Goal: Information Seeking & Learning: Learn about a topic

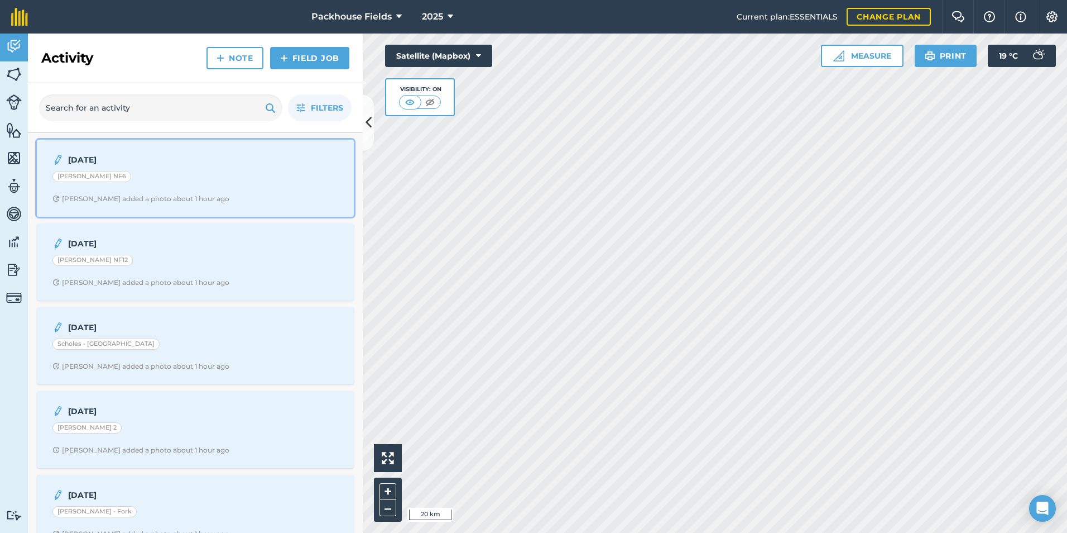
click at [164, 166] on div "[DATE] [PERSON_NAME] NF6 [PERSON_NAME] added a photo about 1 hour ago" at bounding box center [196, 178] width 304 height 64
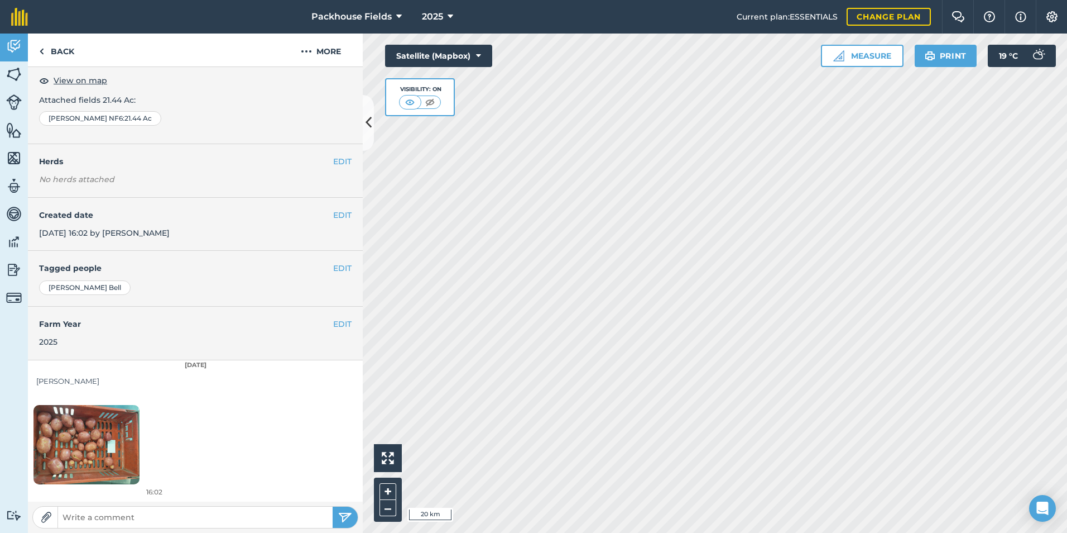
scroll to position [63, 0]
click at [107, 432] on img at bounding box center [86, 443] width 106 height 79
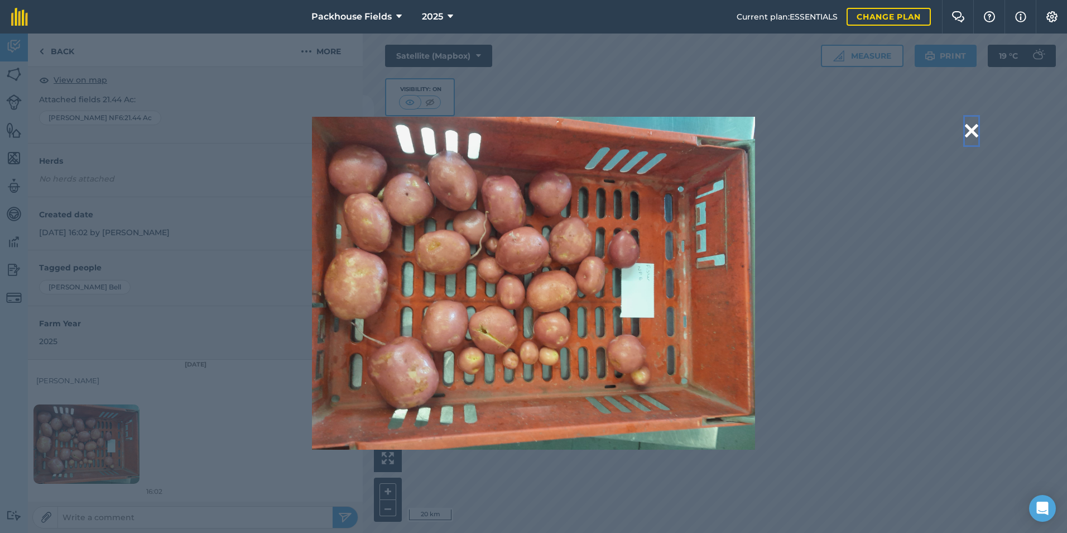
click at [972, 130] on button at bounding box center [971, 131] width 13 height 28
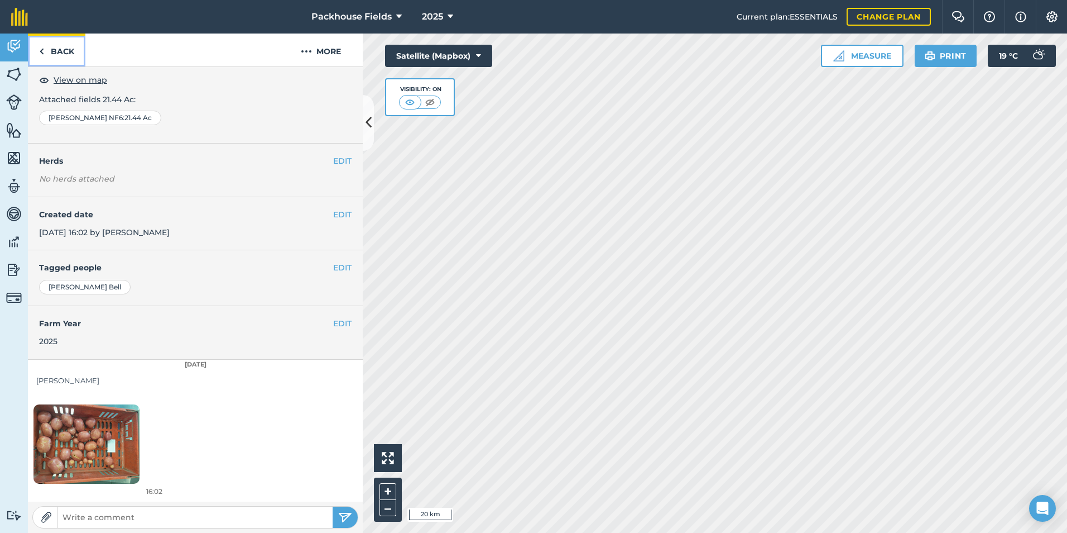
click at [66, 56] on link "Back" at bounding box center [56, 49] width 57 height 33
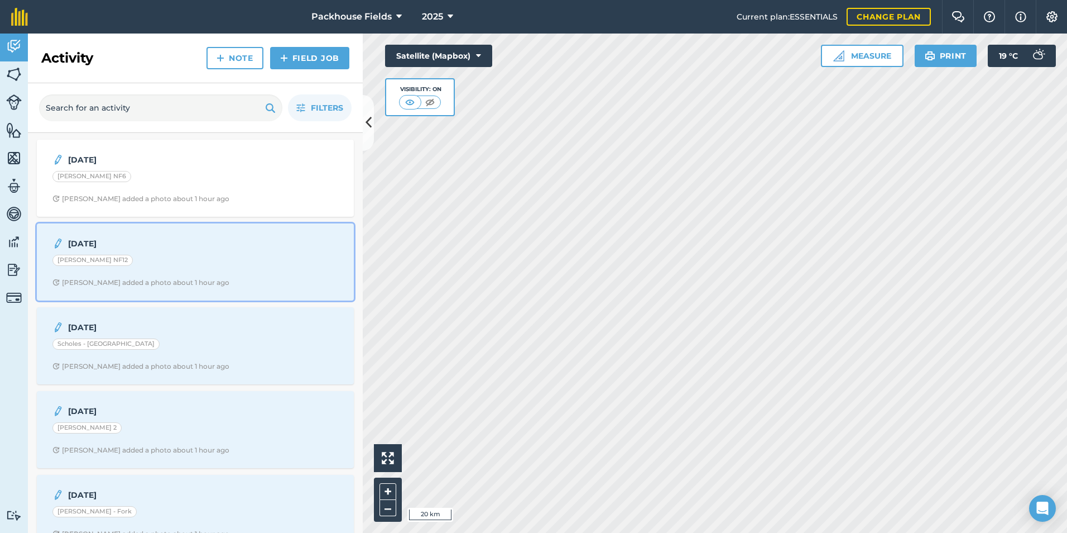
click at [127, 248] on strong "[DATE]" at bounding box center [156, 243] width 177 height 12
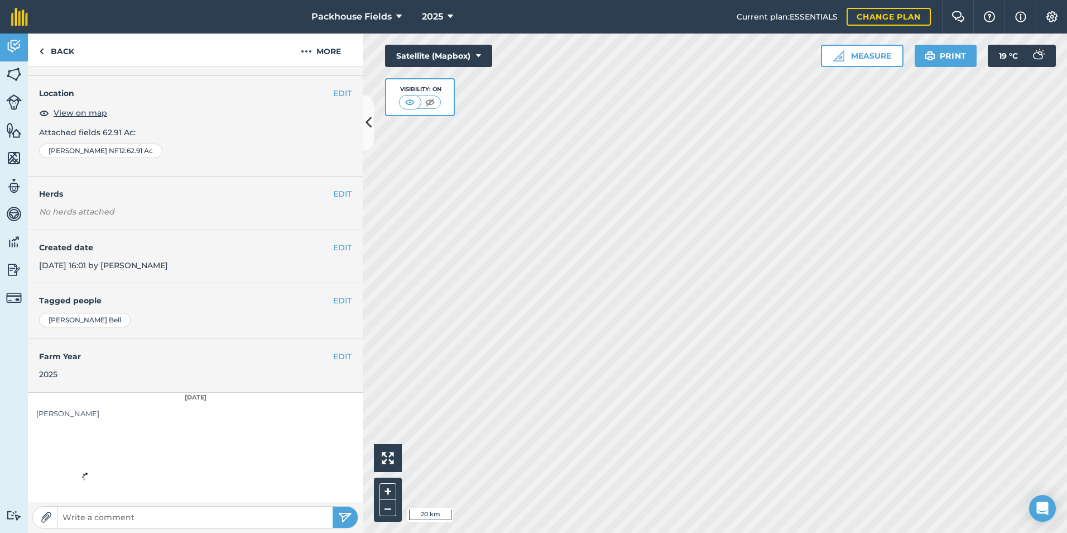
scroll to position [63, 0]
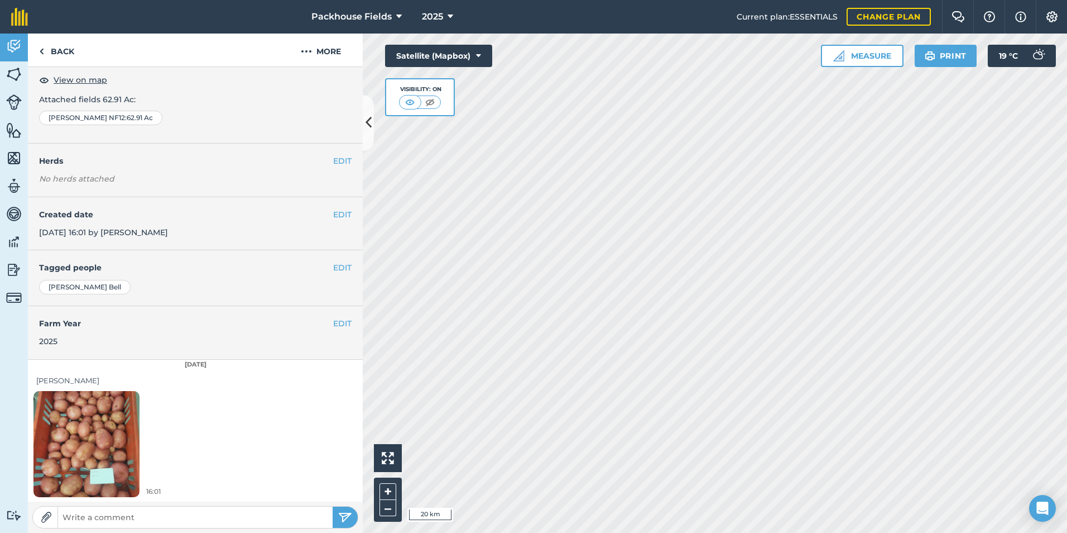
click at [103, 435] on img at bounding box center [86, 443] width 106 height 141
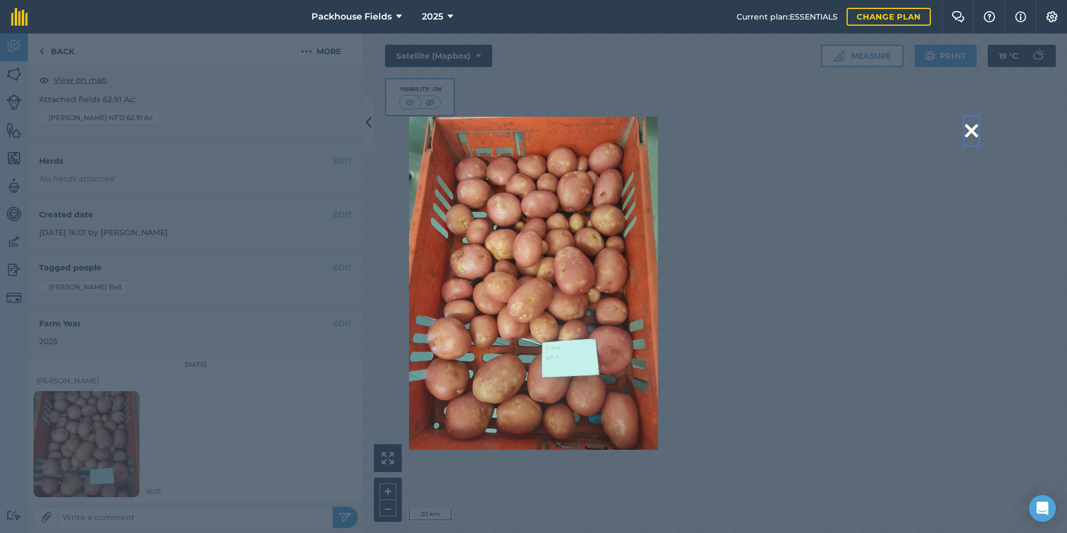
click at [972, 130] on button at bounding box center [971, 131] width 13 height 28
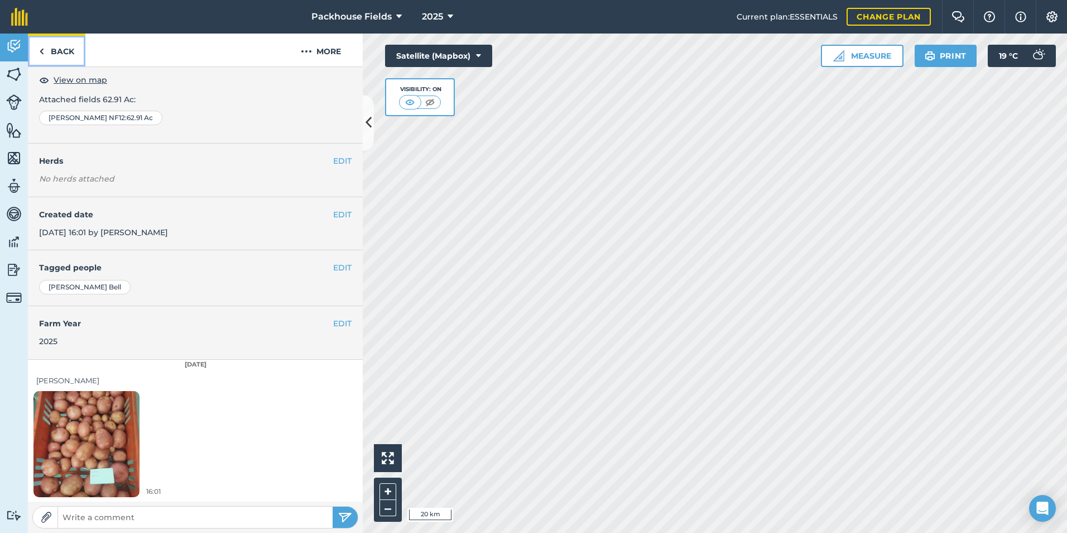
click at [39, 50] on img at bounding box center [41, 51] width 5 height 13
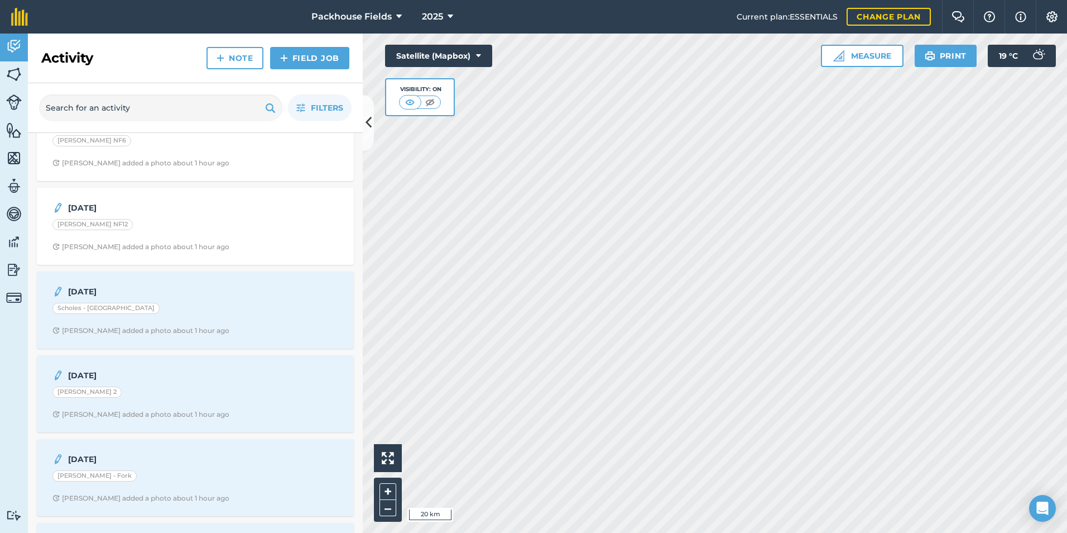
scroll to position [56, 0]
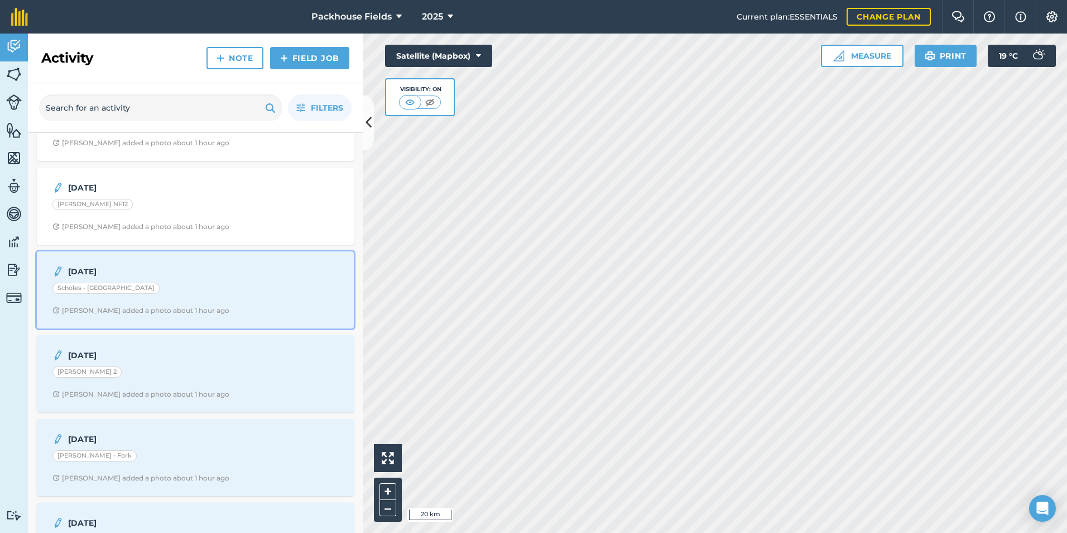
click at [159, 279] on div "[DATE] Scholes - Haywold Road [PERSON_NAME] added a photo about 1 hour ago" at bounding box center [196, 290] width 304 height 64
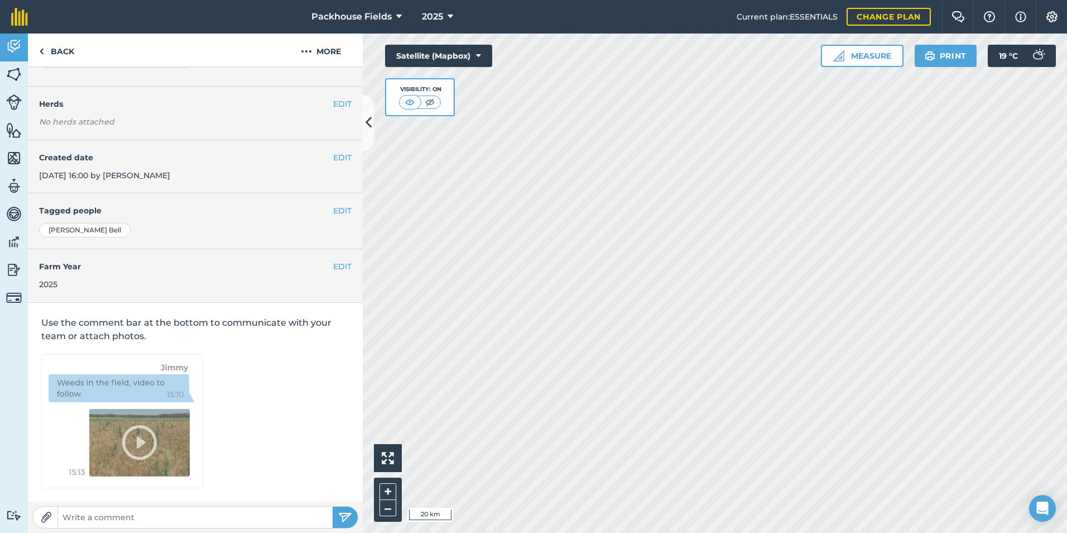
scroll to position [63, 0]
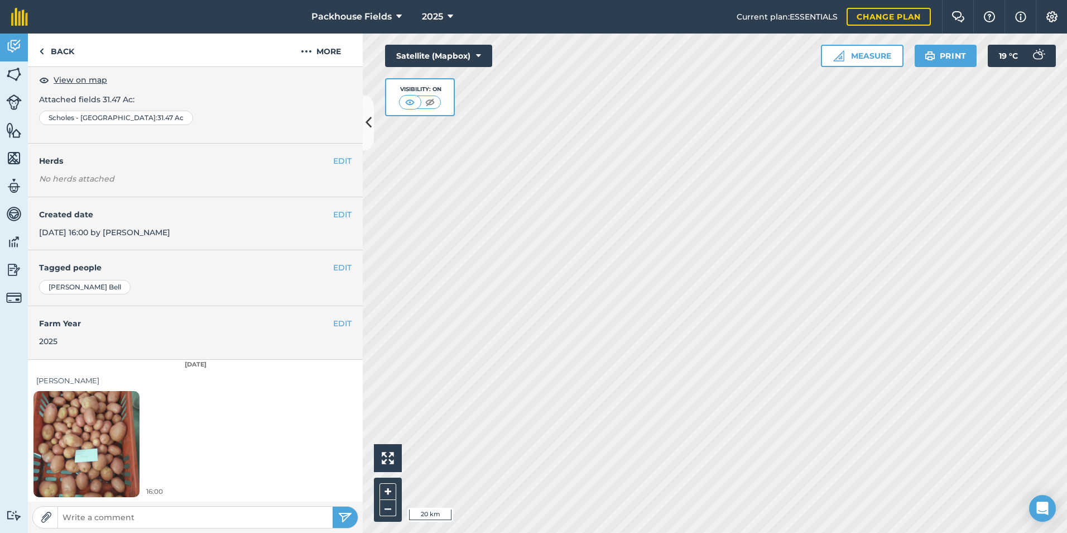
click at [101, 417] on img at bounding box center [86, 443] width 106 height 141
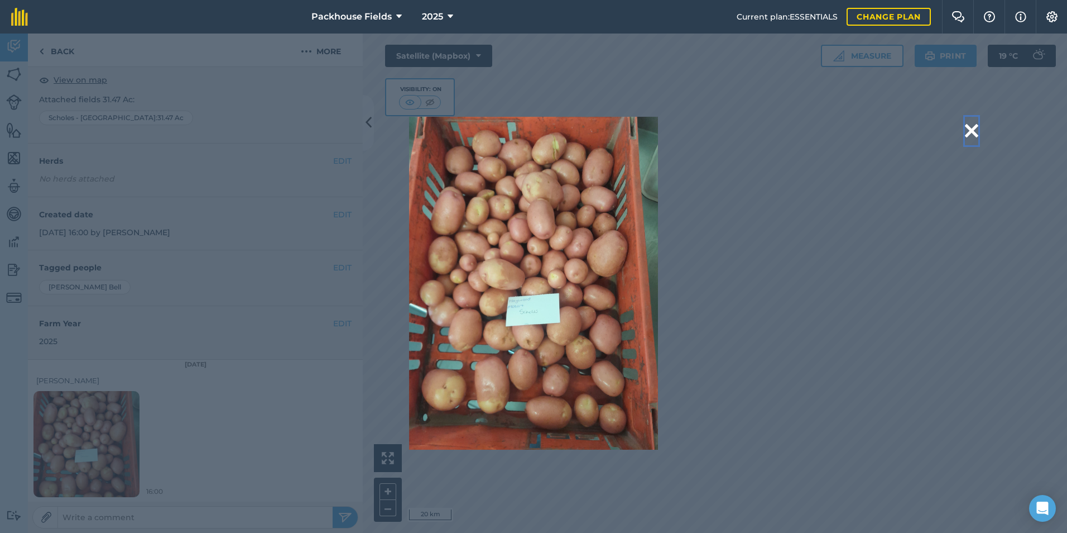
click at [975, 126] on button at bounding box center [971, 131] width 13 height 28
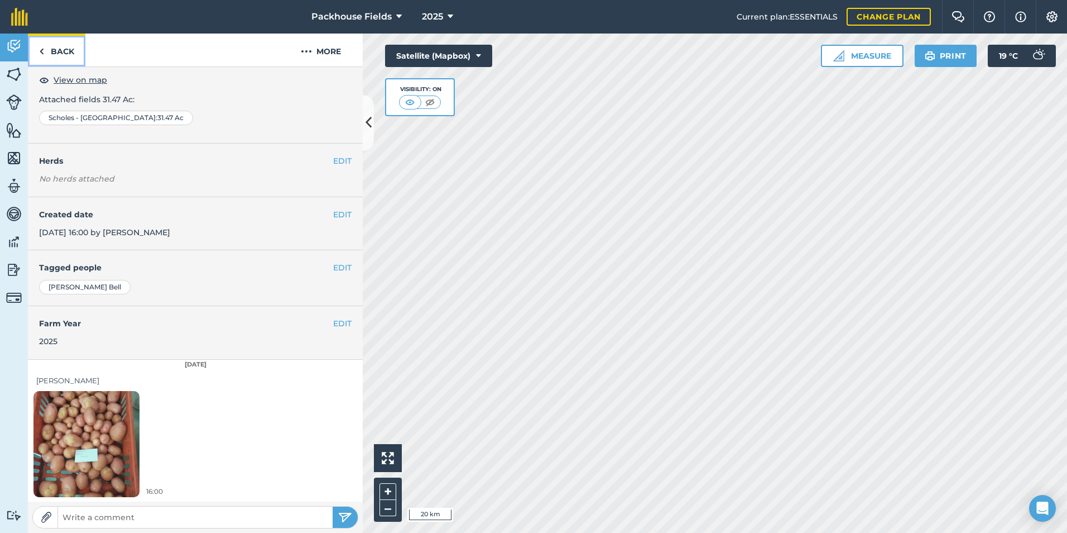
click at [58, 42] on link "Back" at bounding box center [56, 49] width 57 height 33
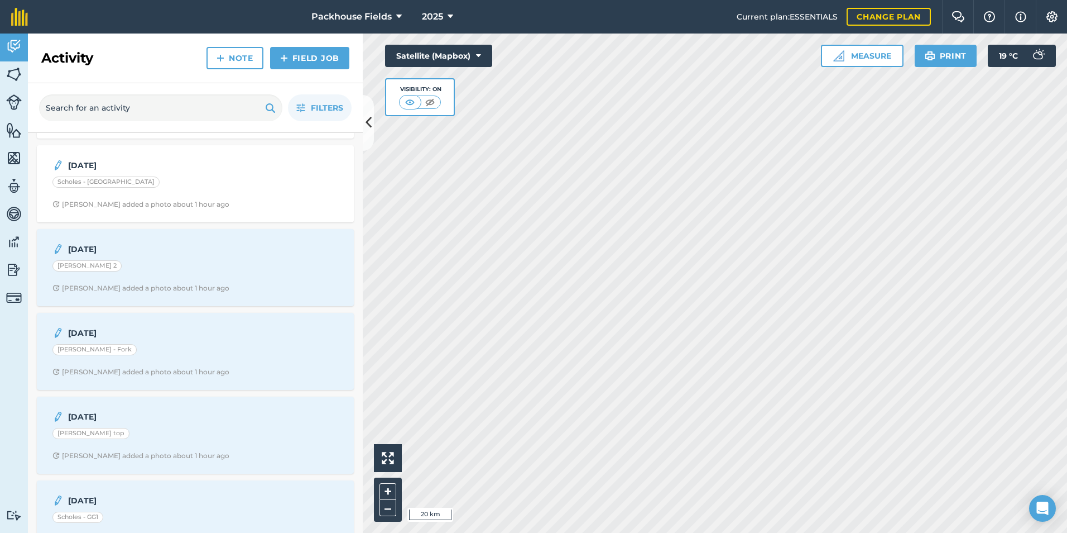
scroll to position [167, 0]
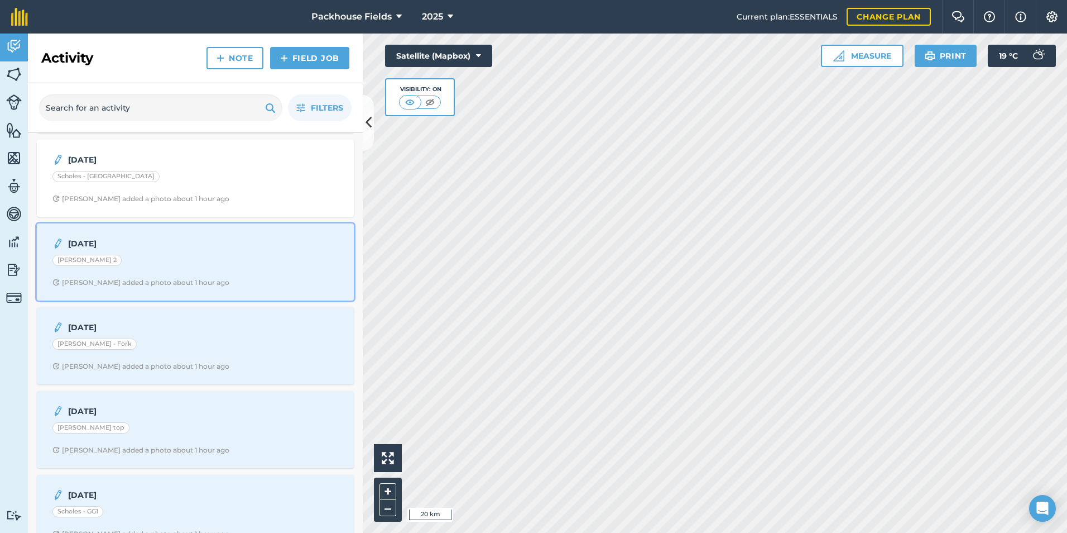
click at [191, 241] on strong "[DATE]" at bounding box center [156, 243] width 177 height 12
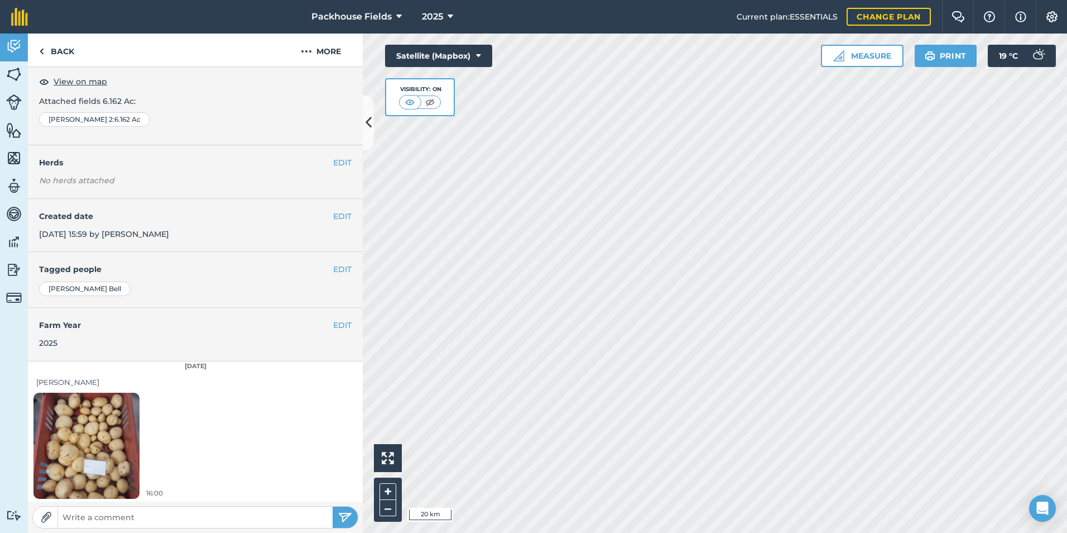
scroll to position [63, 0]
click at [54, 58] on link "Back" at bounding box center [56, 49] width 57 height 33
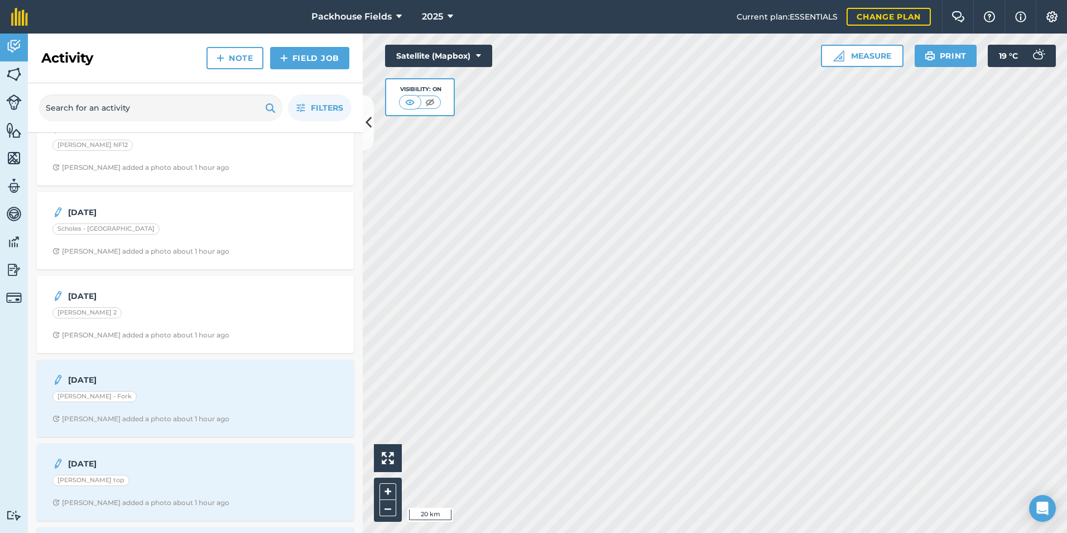
scroll to position [167, 0]
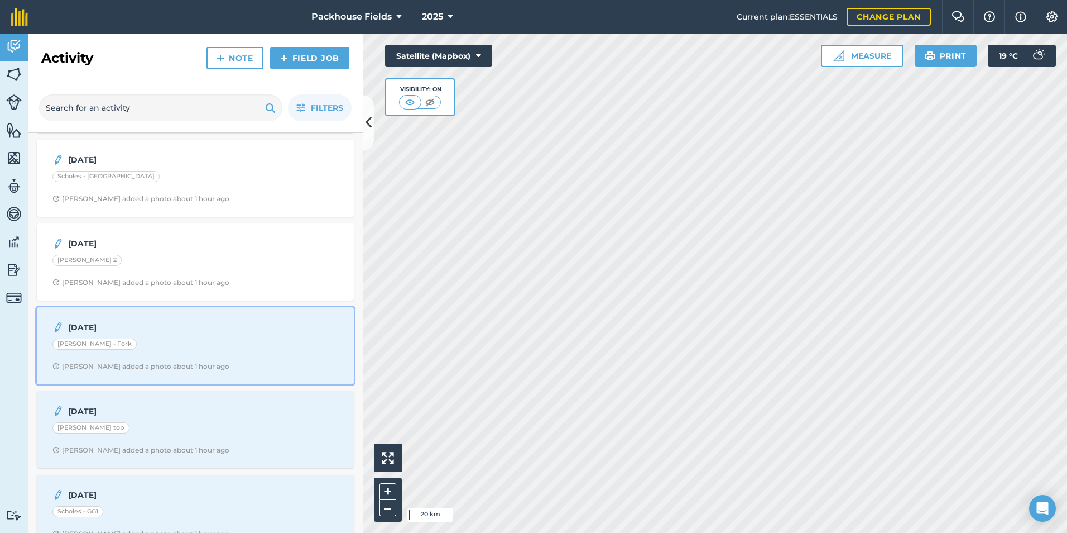
click at [148, 327] on strong "[DATE]" at bounding box center [156, 327] width 177 height 12
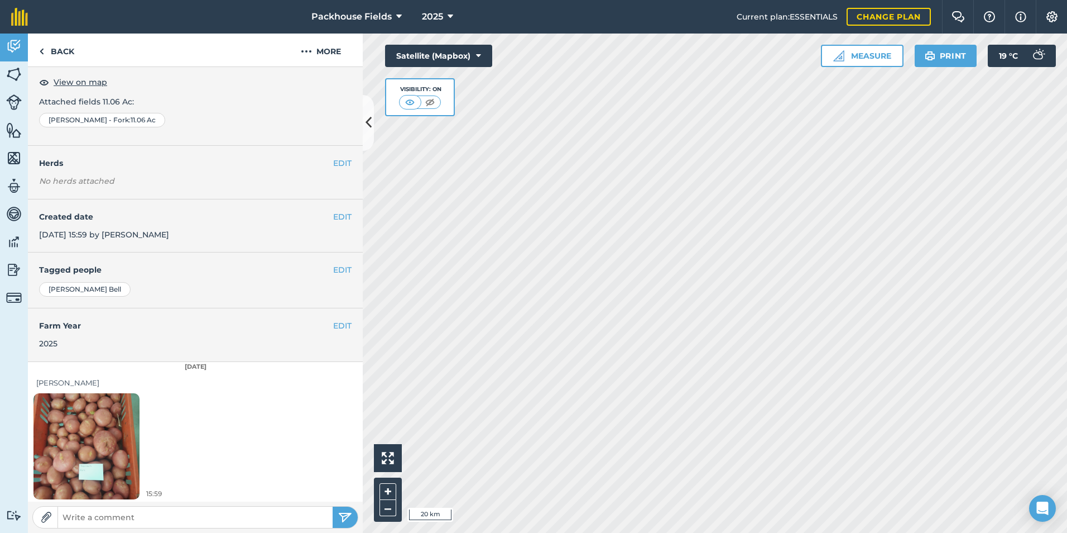
scroll to position [63, 0]
click at [105, 409] on img at bounding box center [86, 443] width 106 height 141
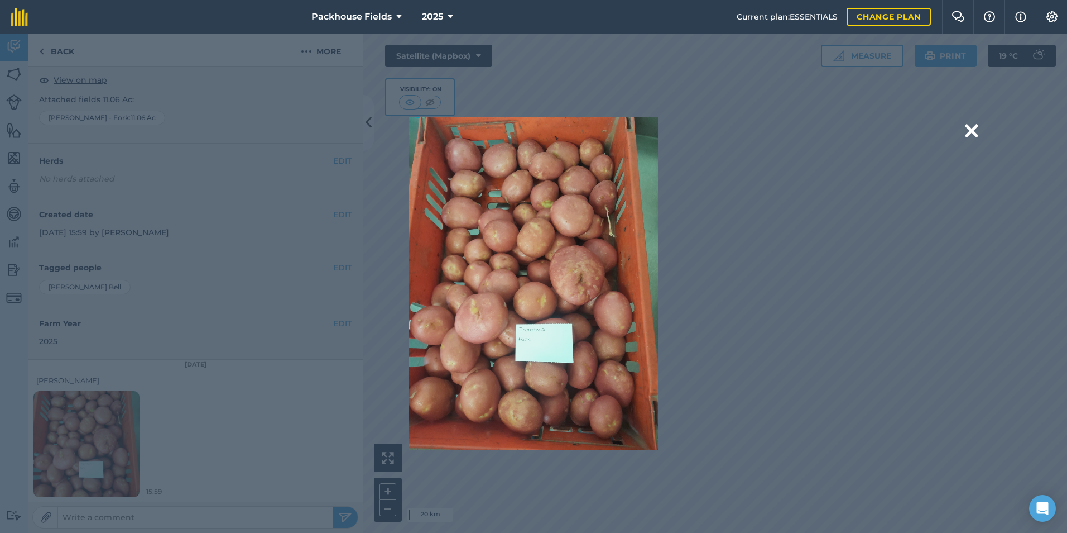
click at [894, 169] on div "Are you sure you would like to delete this image? [GEOGRAPHIC_DATA]" at bounding box center [533, 283] width 741 height 333
click at [970, 132] on button at bounding box center [971, 131] width 13 height 28
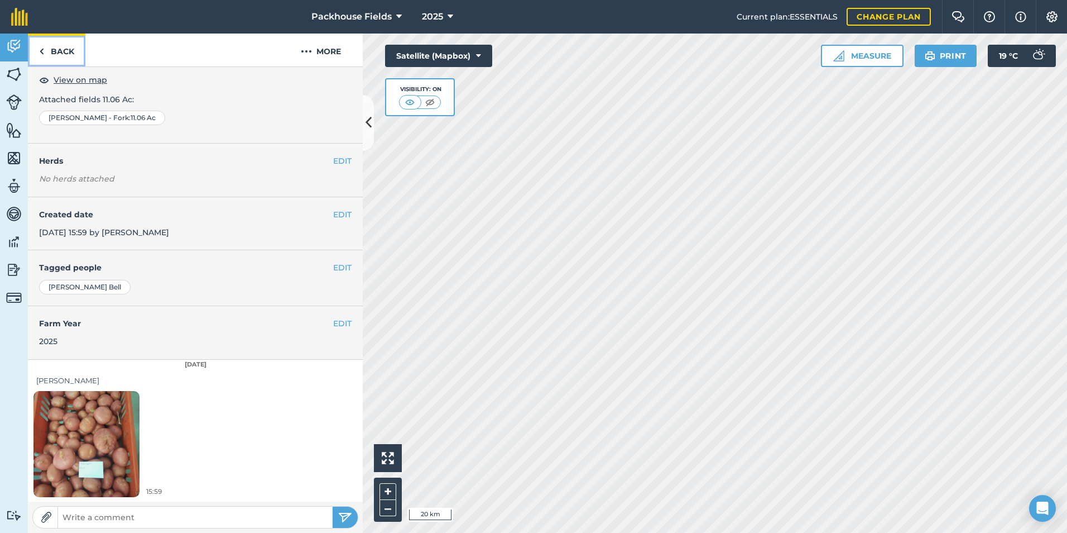
click at [69, 59] on link "Back" at bounding box center [56, 49] width 57 height 33
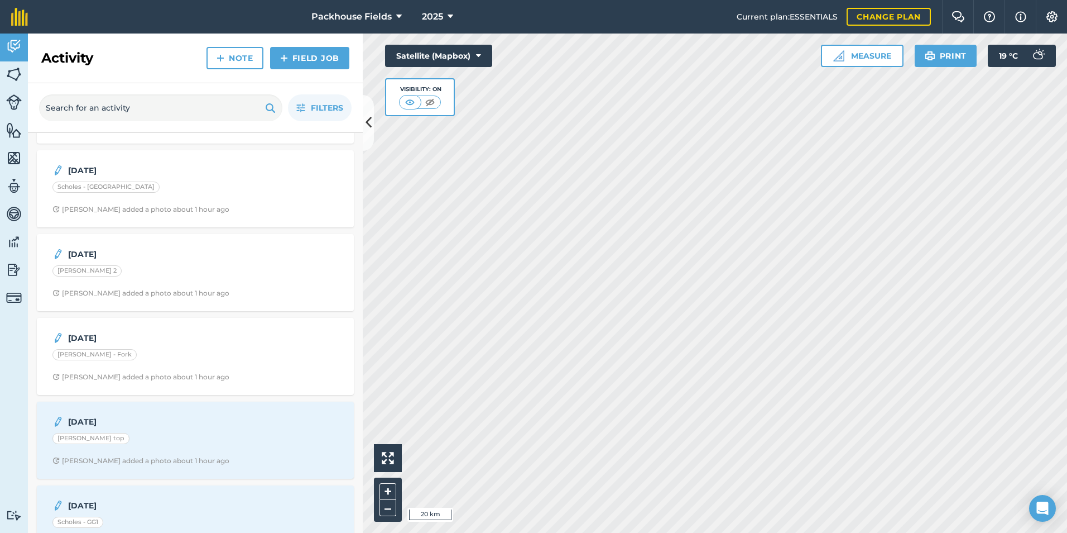
scroll to position [223, 0]
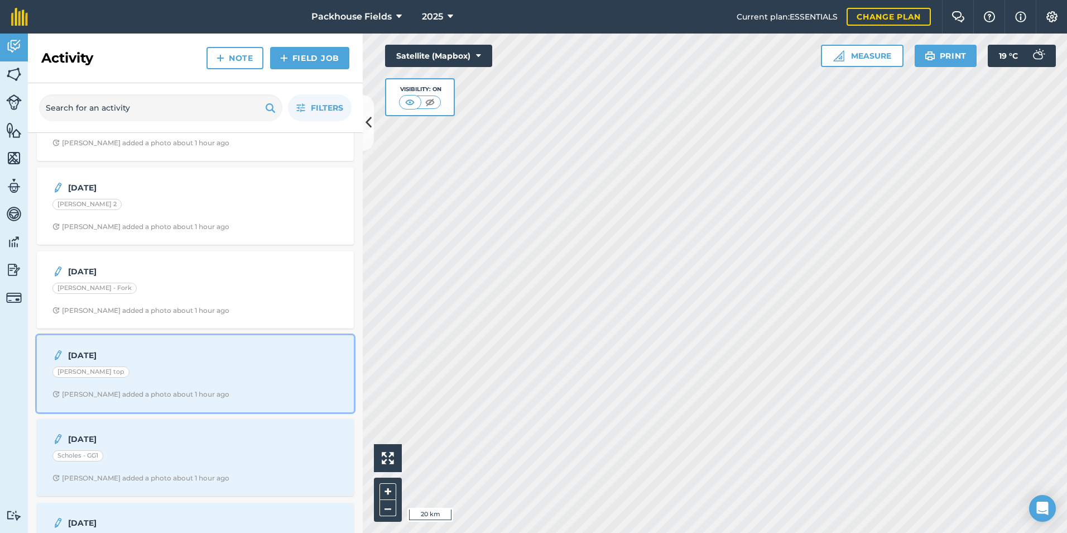
click at [160, 370] on div "[PERSON_NAME] top" at bounding box center [195, 373] width 286 height 15
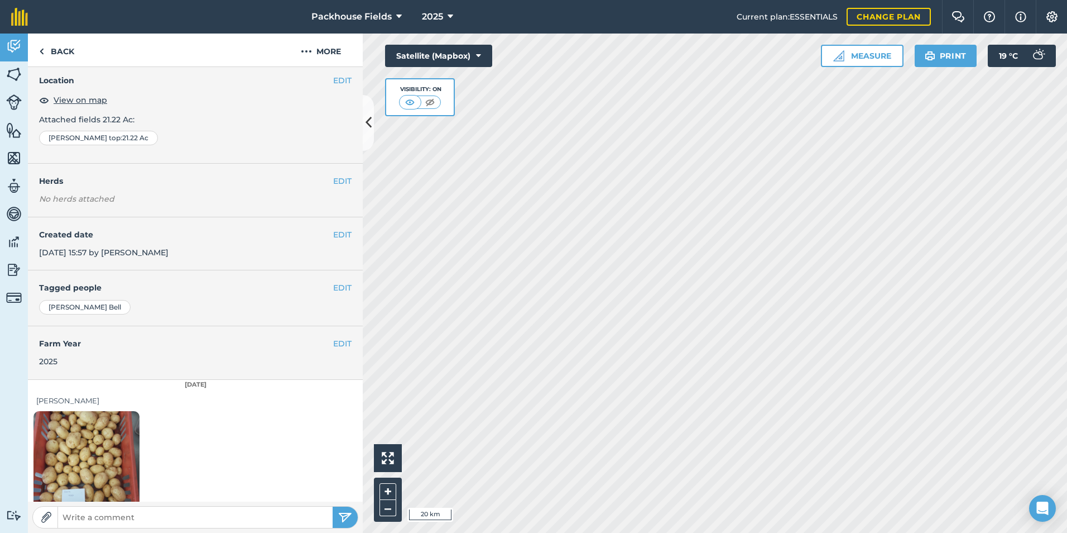
scroll to position [63, 0]
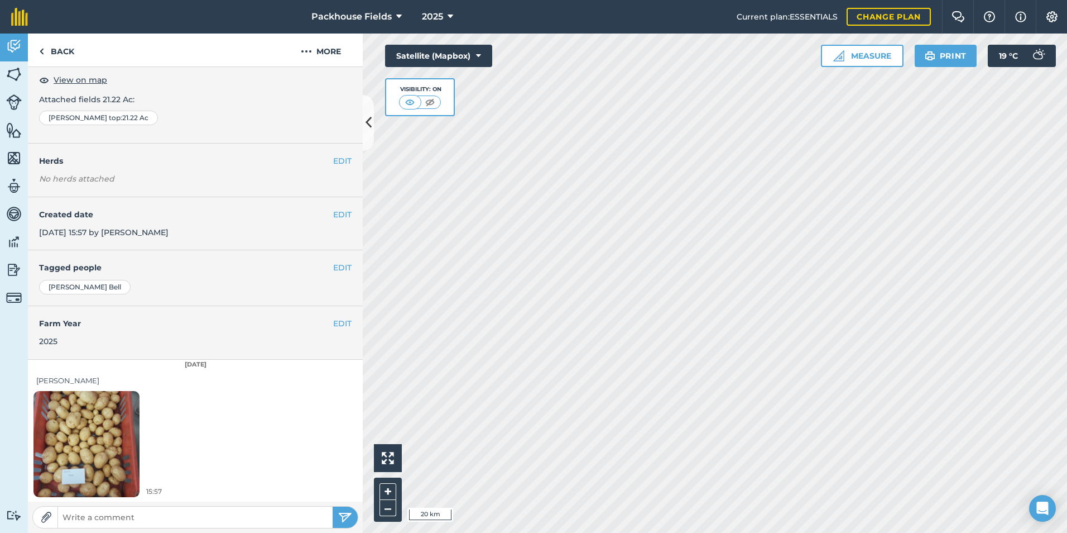
click at [123, 433] on img at bounding box center [86, 443] width 106 height 141
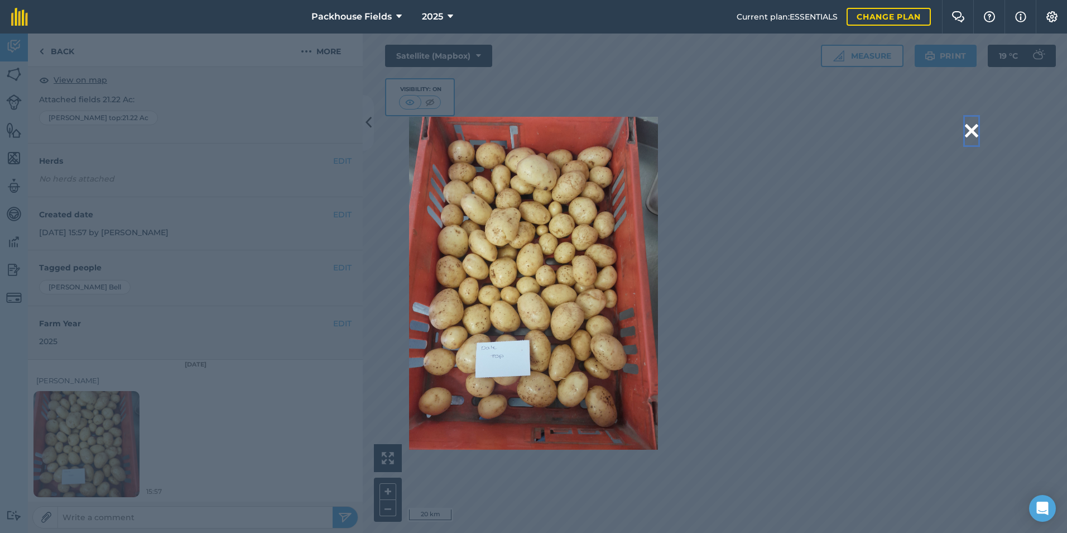
click at [975, 130] on button at bounding box center [971, 131] width 13 height 28
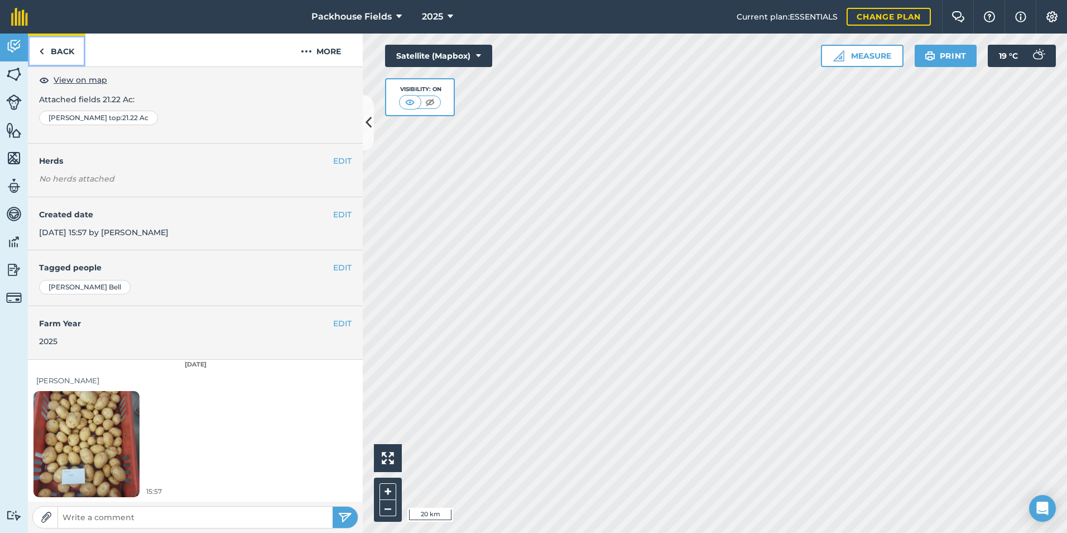
click at [60, 53] on link "Back" at bounding box center [56, 49] width 57 height 33
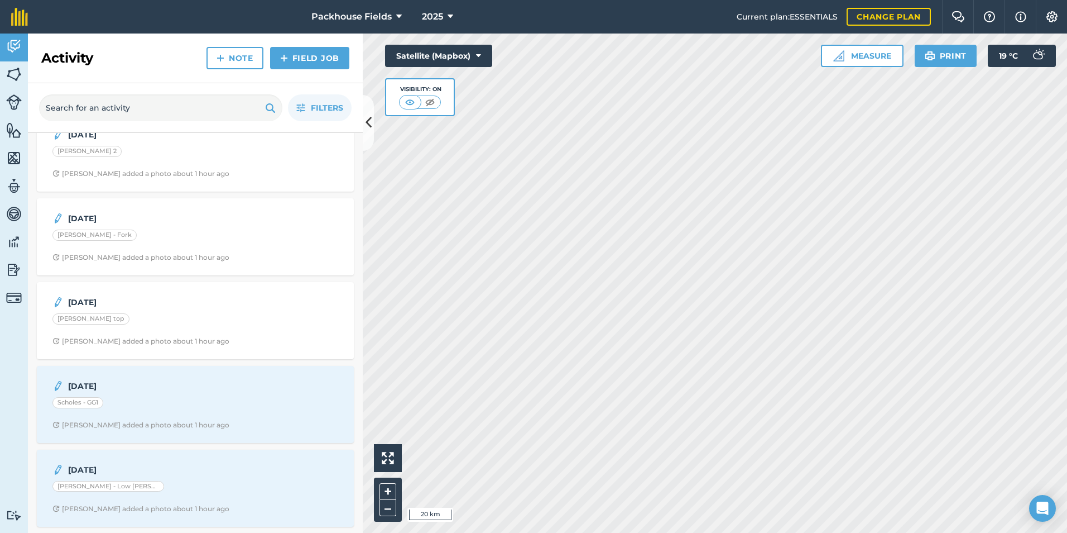
scroll to position [279, 0]
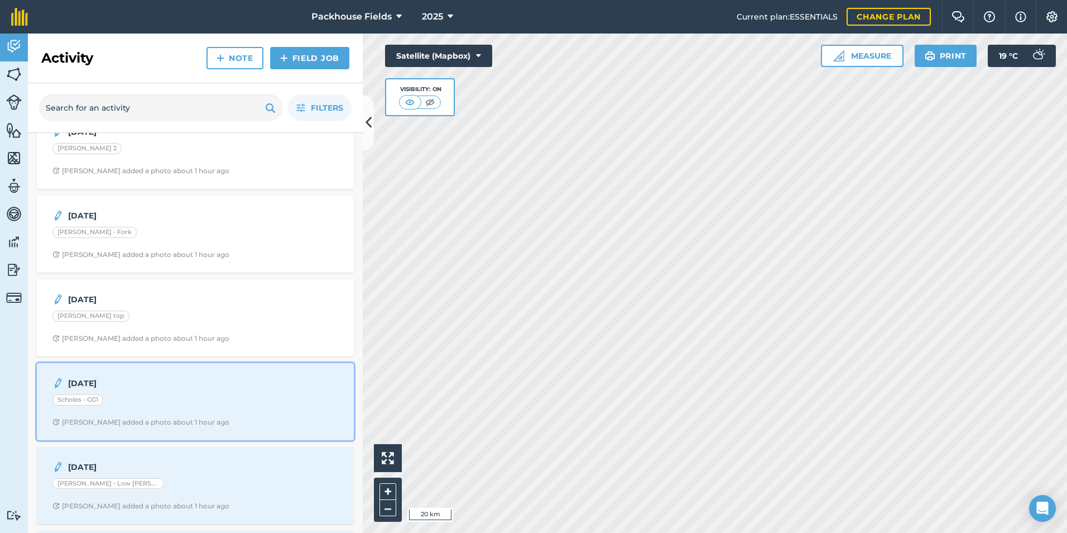
click at [130, 391] on div "[DATE] Scholes - GG1 [PERSON_NAME] added a photo about 1 hour ago" at bounding box center [196, 402] width 304 height 64
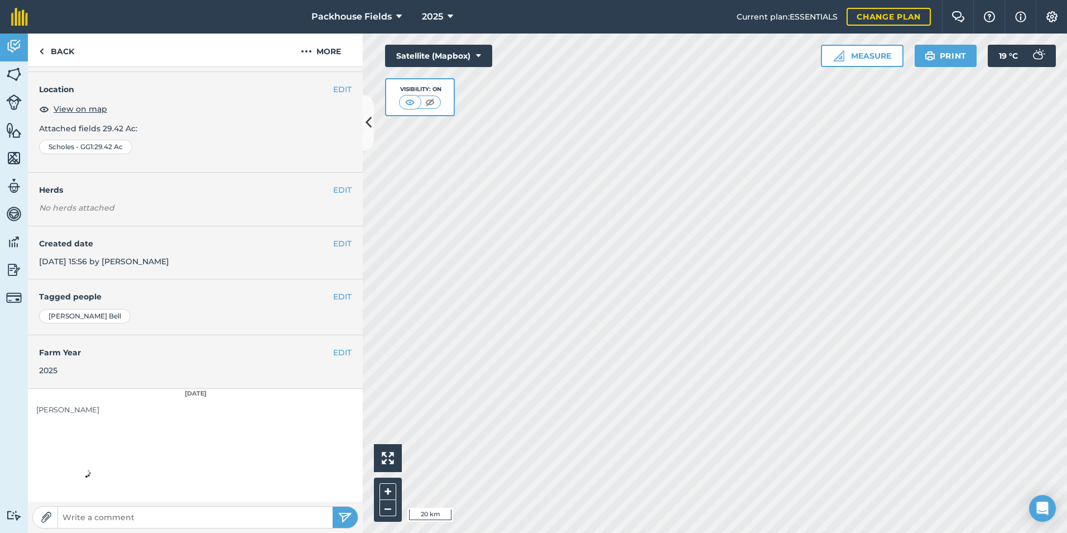
scroll to position [63, 0]
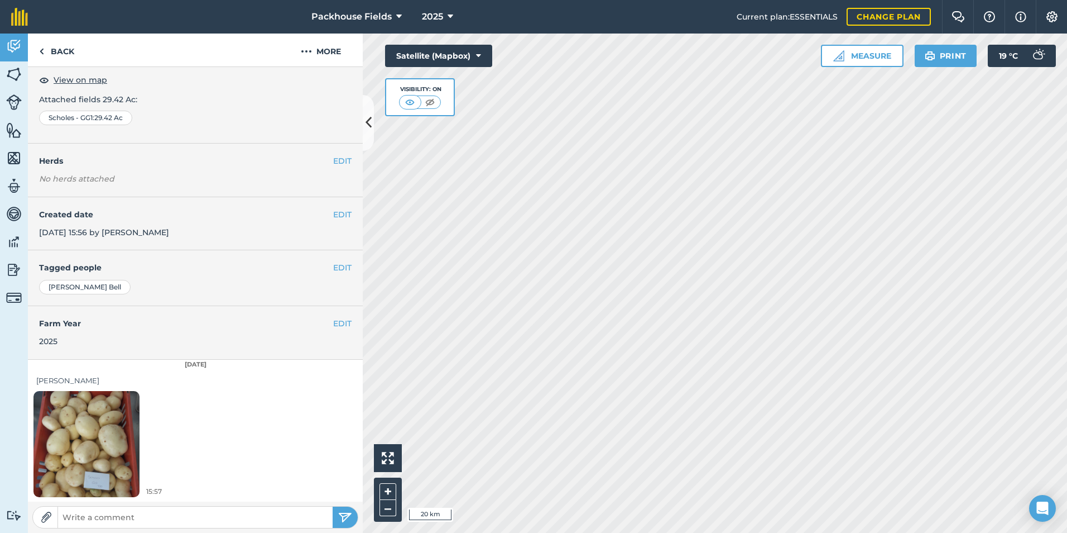
click at [115, 430] on img at bounding box center [86, 443] width 106 height 141
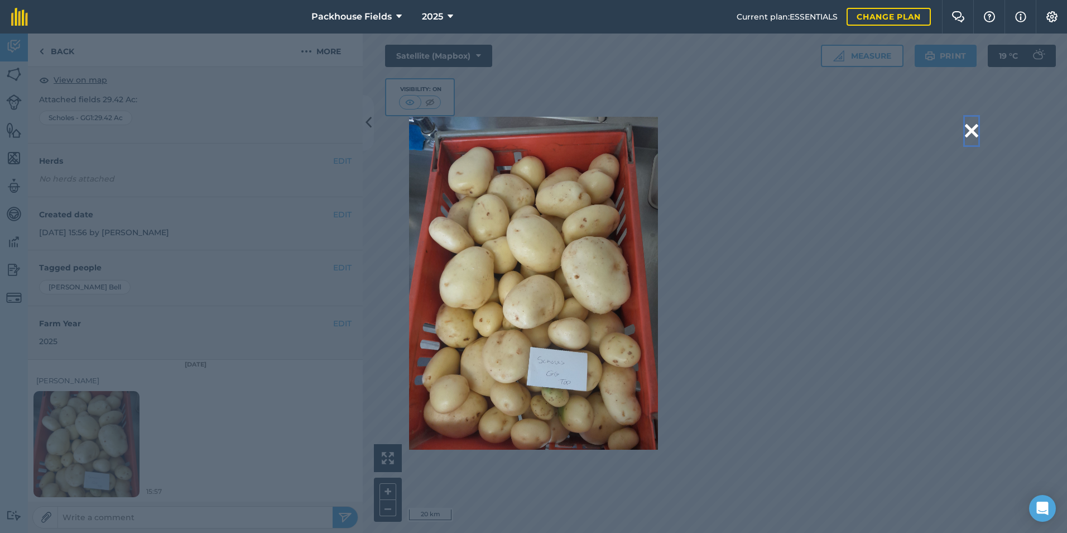
click at [973, 128] on button at bounding box center [971, 131] width 13 height 28
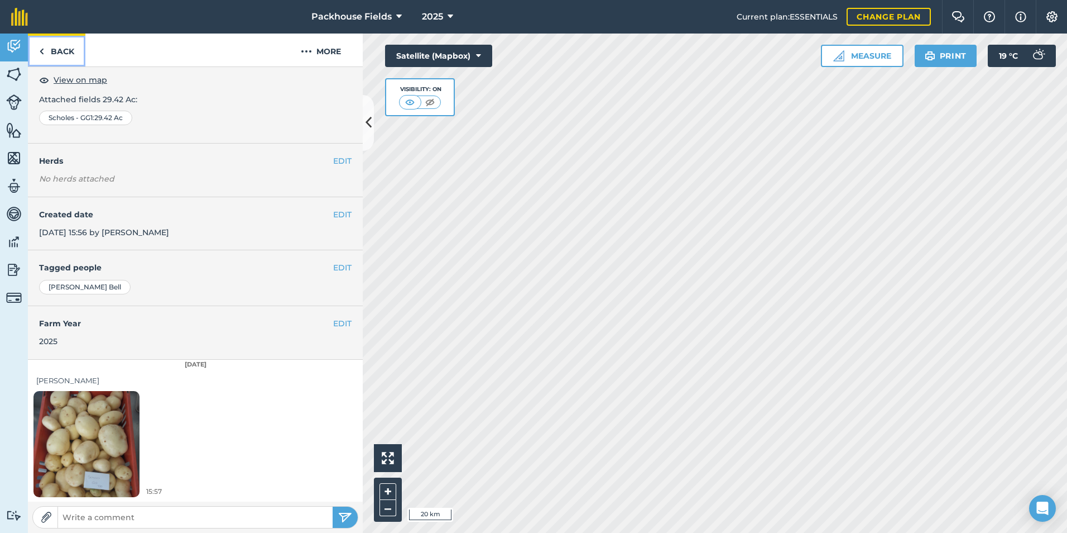
click at [57, 54] on link "Back" at bounding box center [56, 49] width 57 height 33
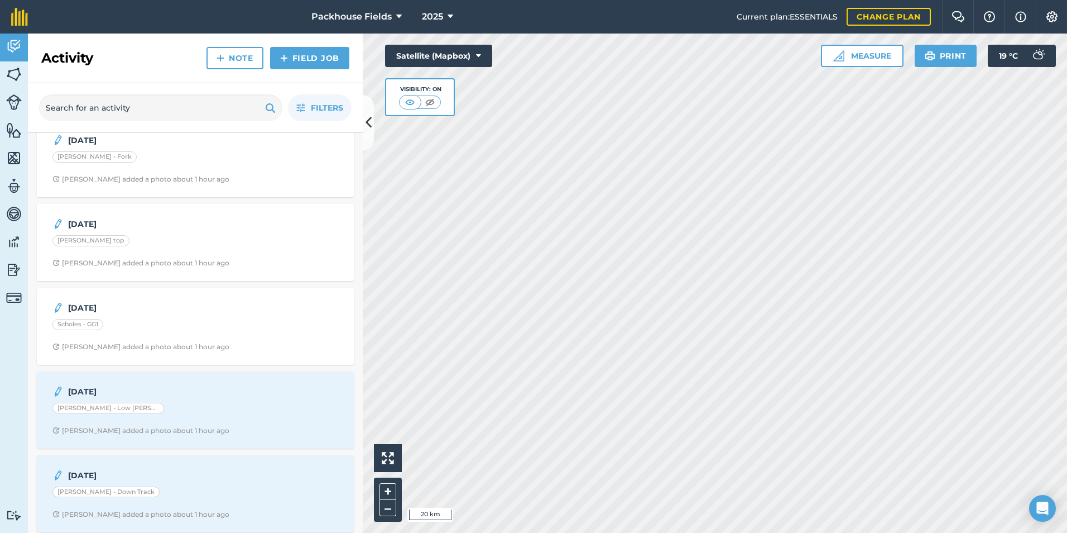
scroll to position [447, 0]
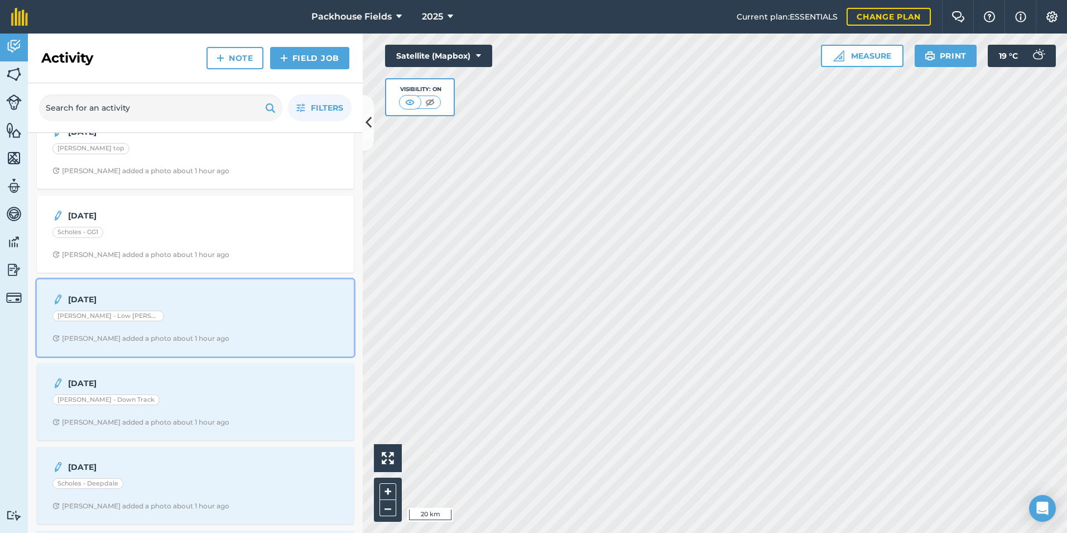
click at [145, 321] on div "[PERSON_NAME] - Low [PERSON_NAME]" at bounding box center [195, 317] width 286 height 15
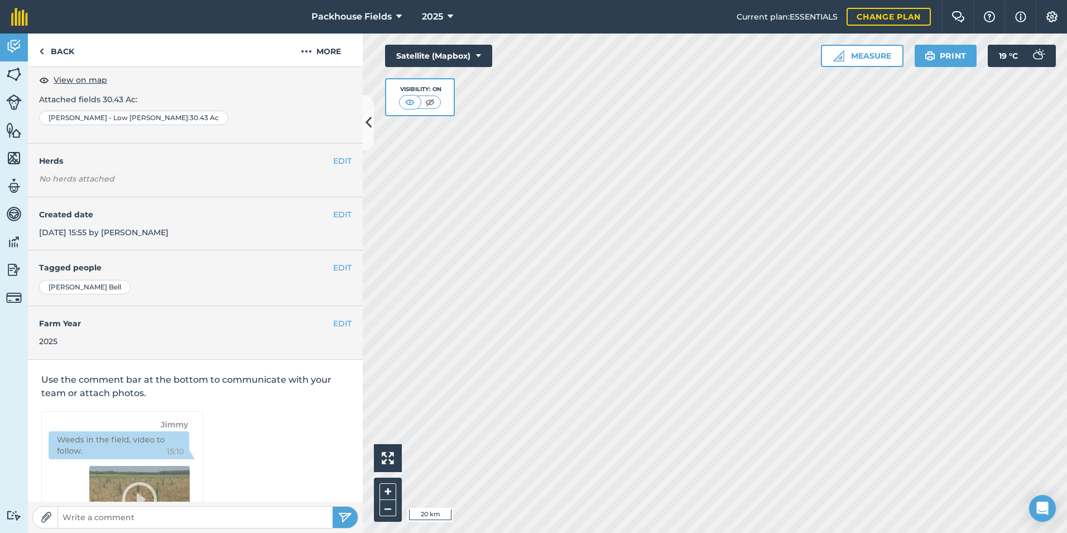
scroll to position [63, 0]
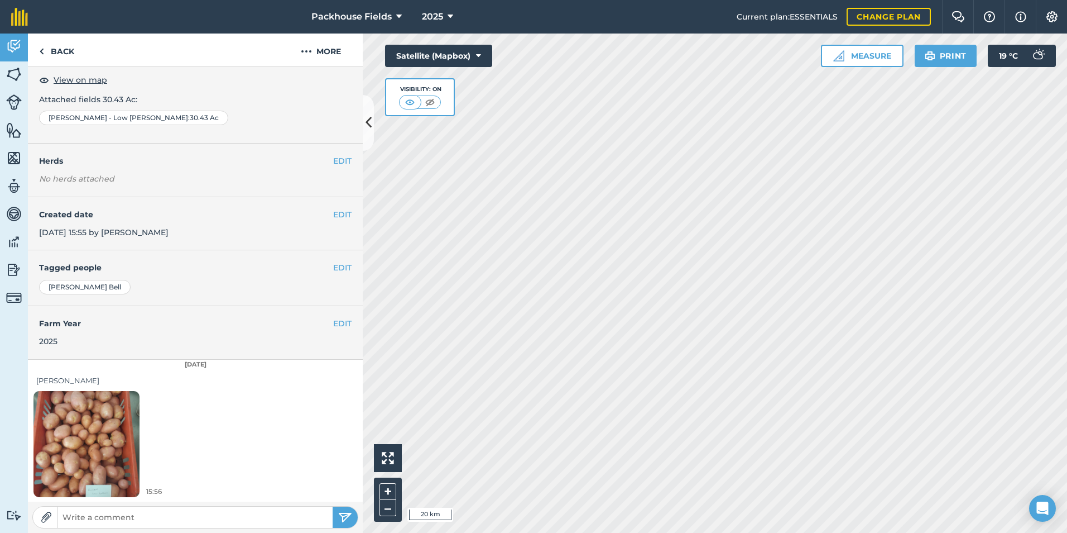
click at [125, 410] on img at bounding box center [86, 443] width 106 height 141
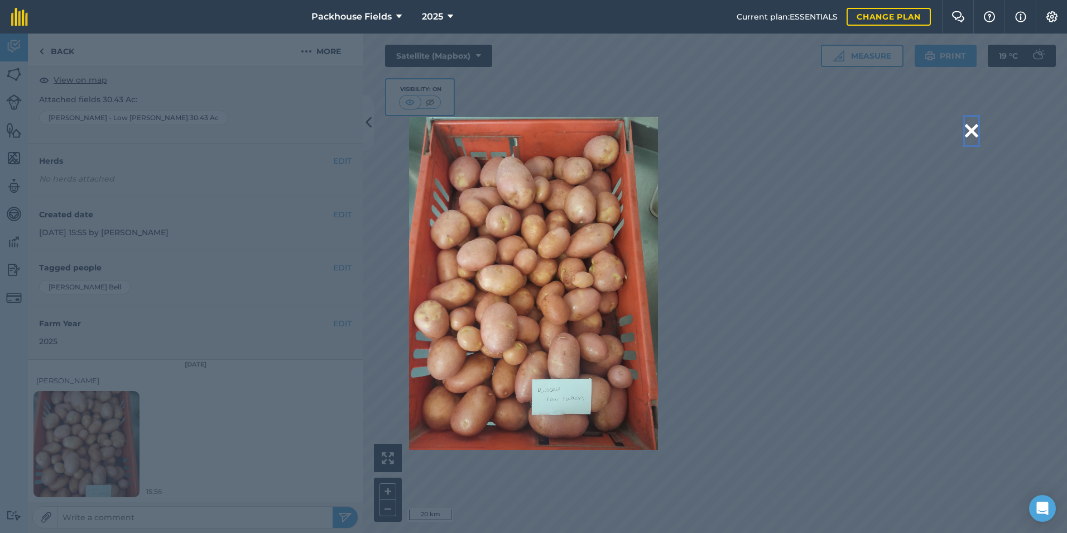
click at [972, 133] on button at bounding box center [971, 131] width 13 height 28
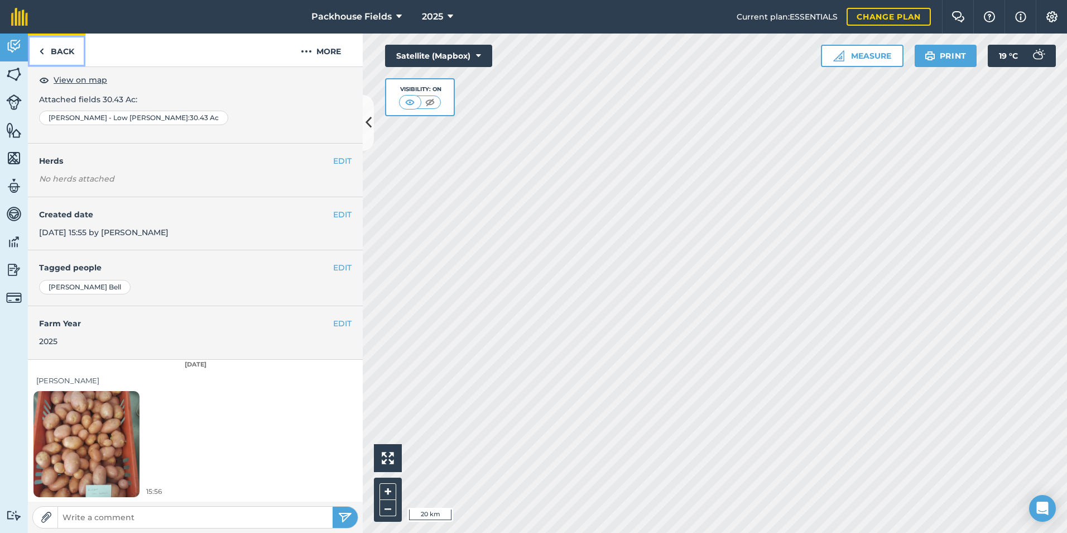
click at [49, 41] on link "Back" at bounding box center [56, 49] width 57 height 33
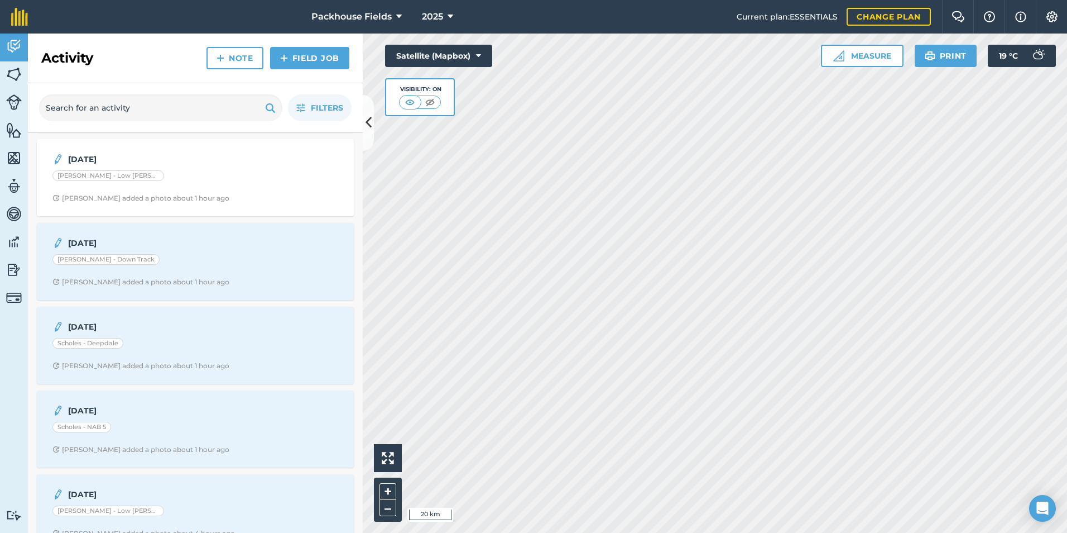
scroll to position [614, 0]
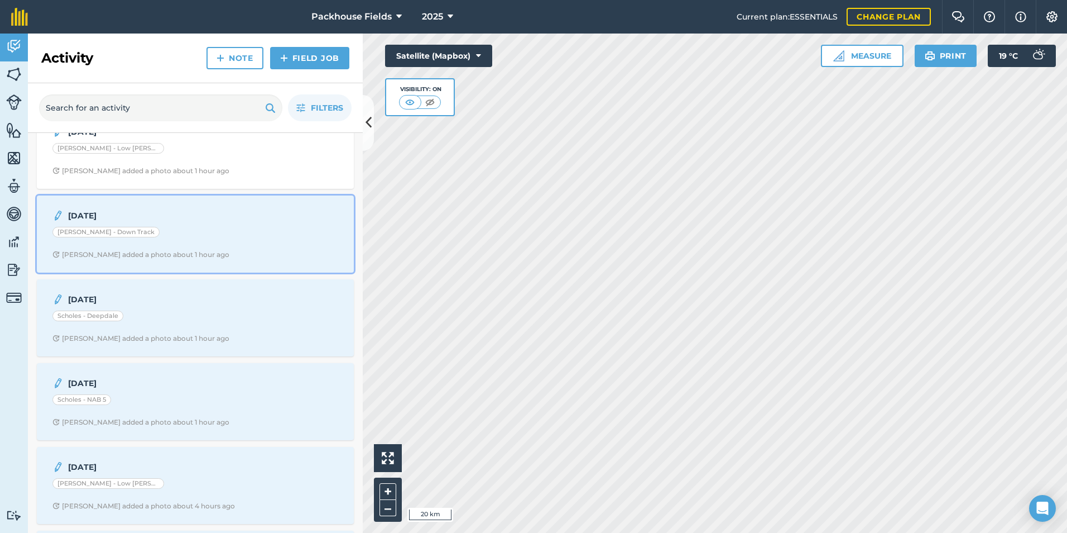
click at [193, 233] on div "[PERSON_NAME] - Down Track" at bounding box center [195, 234] width 286 height 15
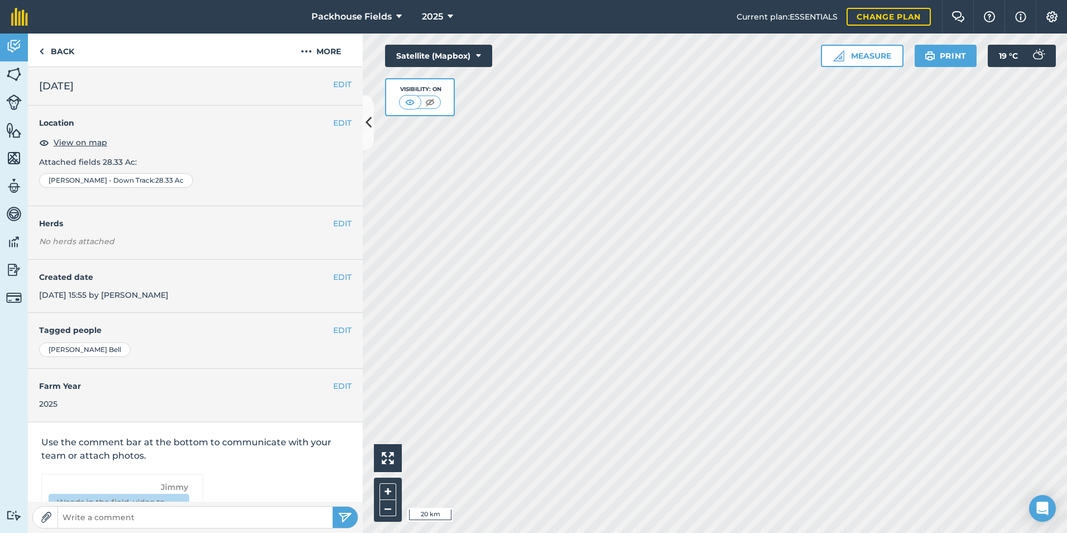
scroll to position [63, 0]
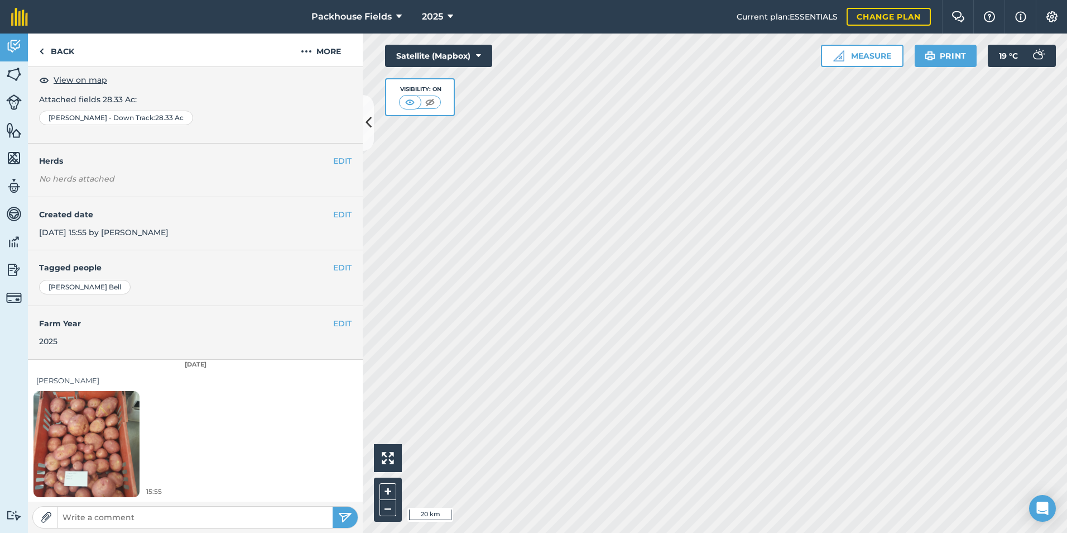
click at [93, 445] on img at bounding box center [86, 443] width 106 height 141
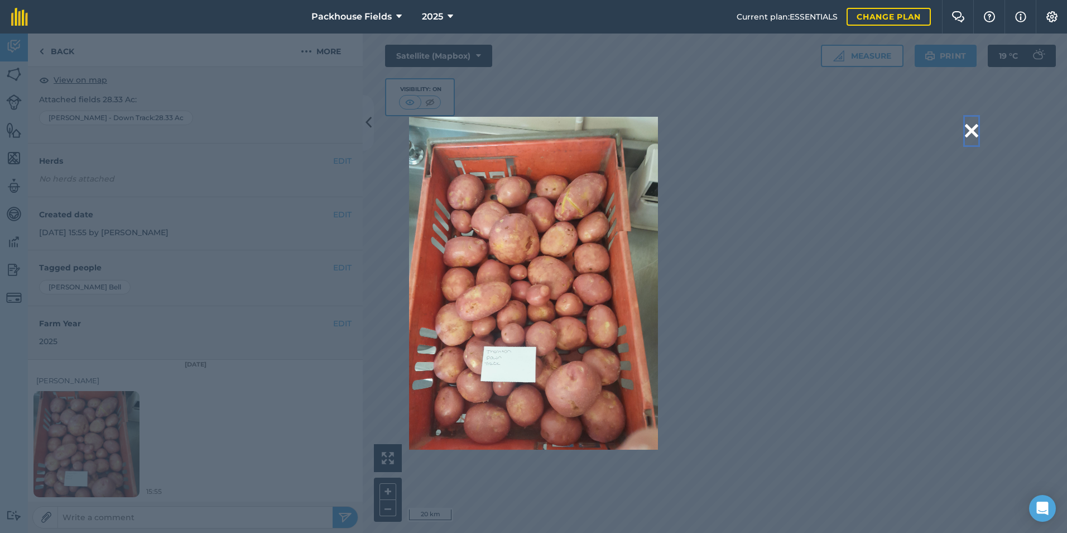
click at [970, 135] on button at bounding box center [971, 131] width 13 height 28
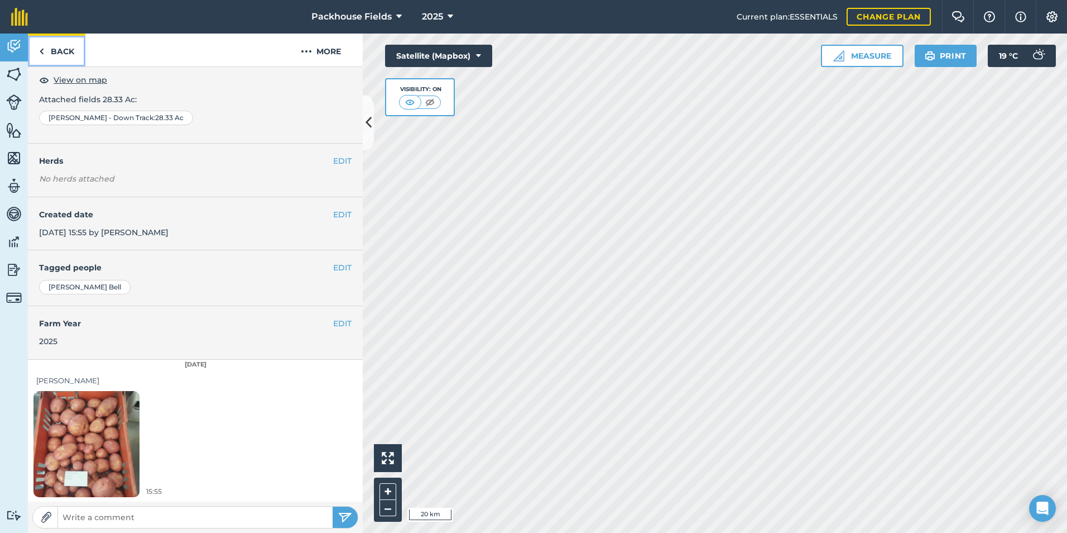
click at [58, 50] on link "Back" at bounding box center [56, 49] width 57 height 33
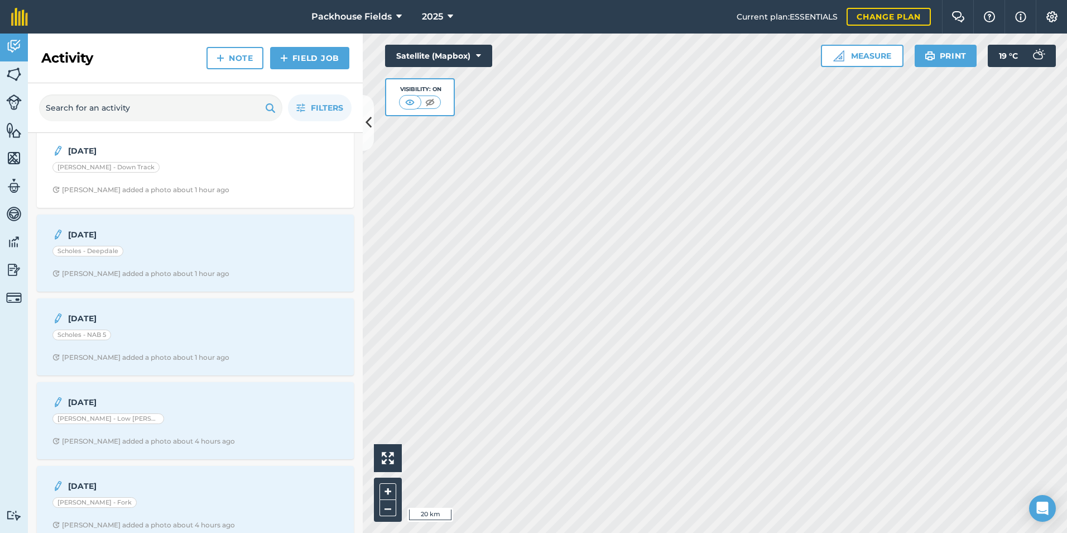
scroll to position [726, 0]
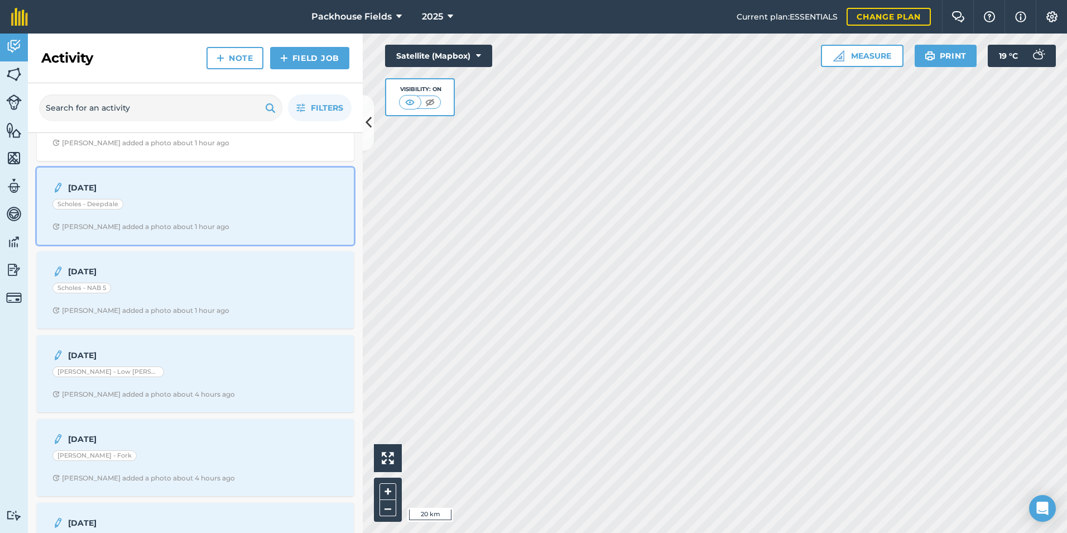
click at [202, 199] on div "Scholes - Deepdale" at bounding box center [195, 206] width 286 height 15
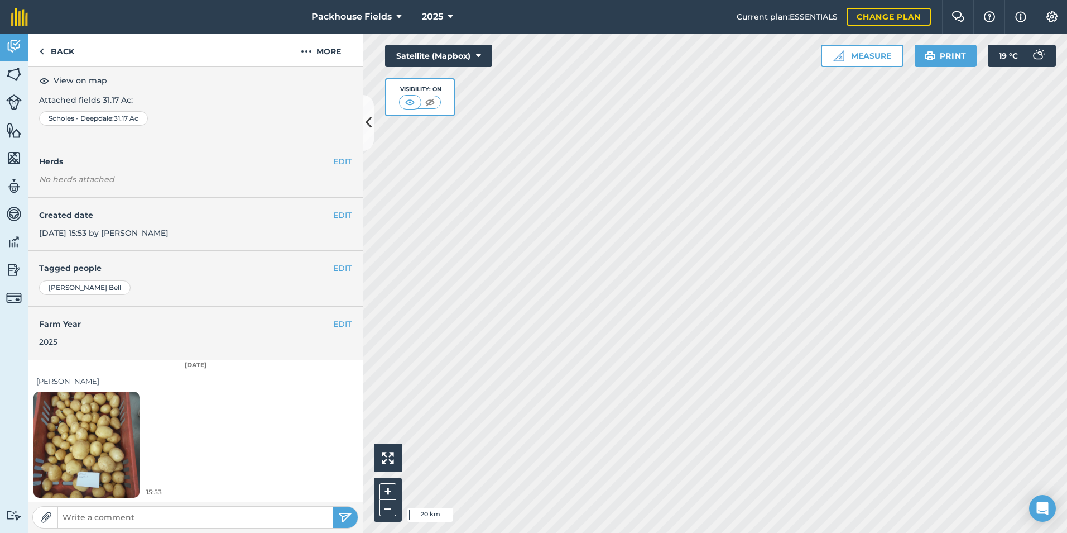
scroll to position [63, 0]
click at [122, 392] on img at bounding box center [86, 443] width 106 height 141
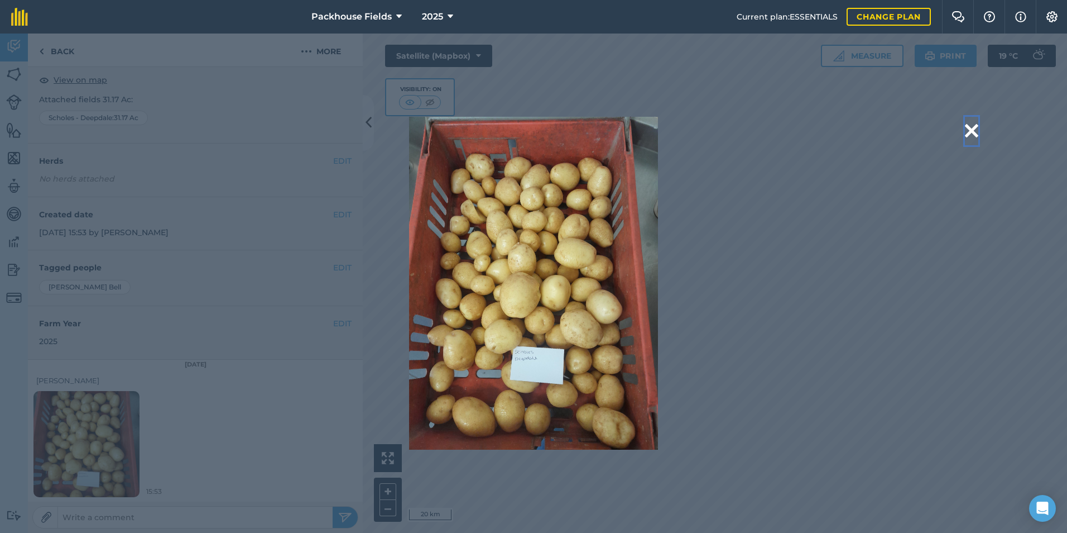
click at [968, 132] on button at bounding box center [971, 131] width 13 height 28
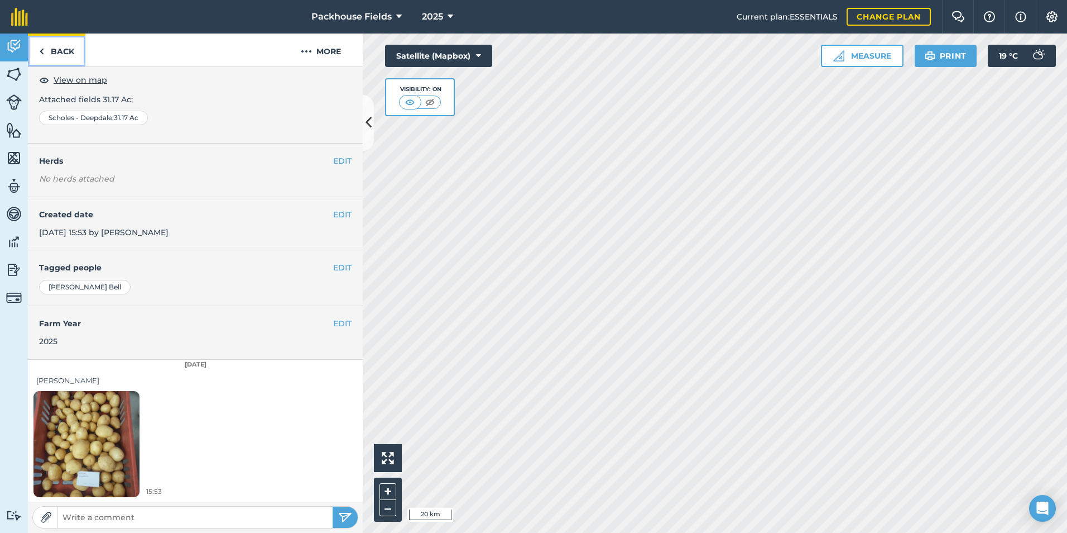
click at [51, 50] on link "Back" at bounding box center [56, 49] width 57 height 33
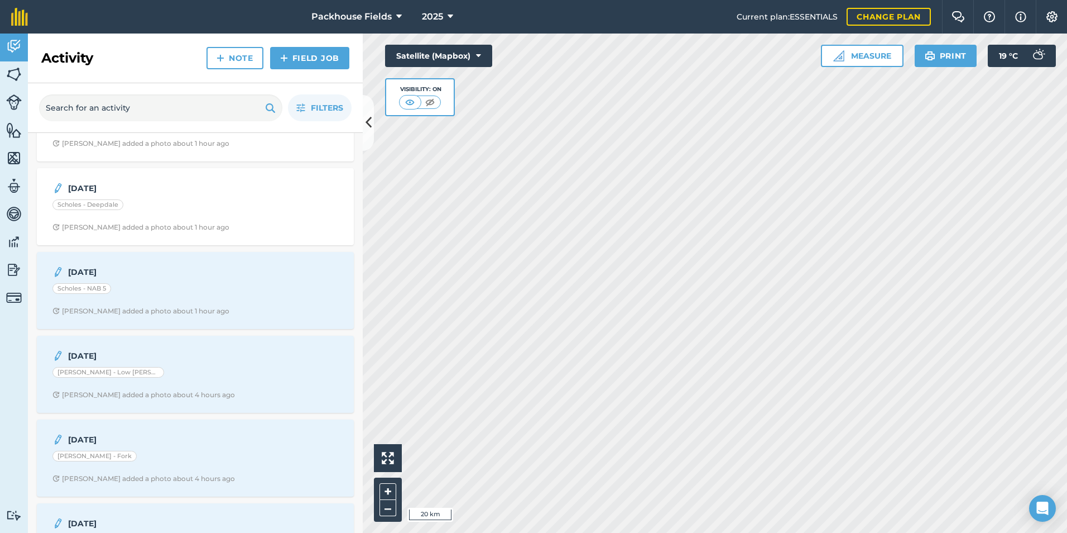
scroll to position [726, 0]
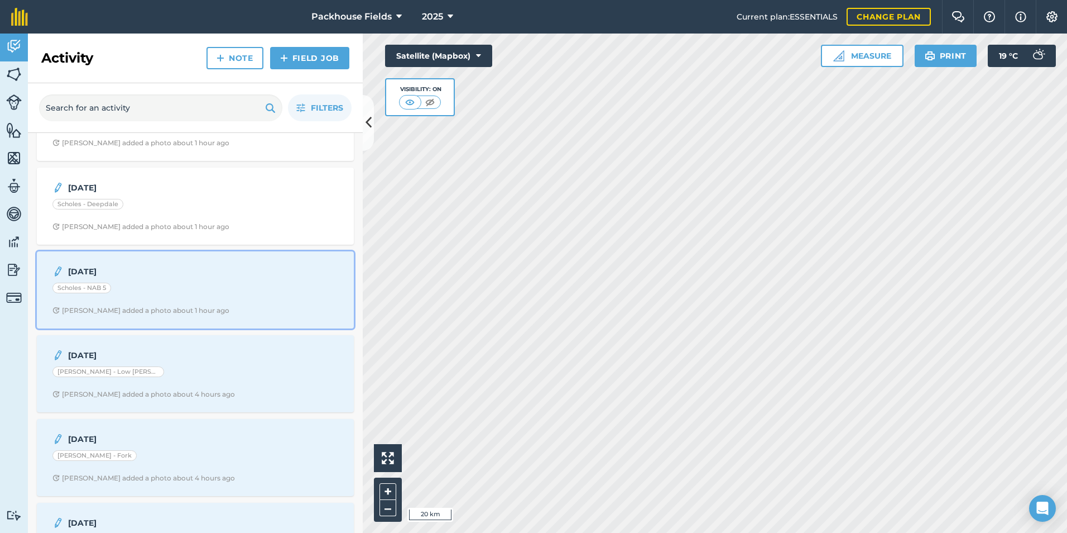
click at [180, 291] on div "Scholes - NAB 5" at bounding box center [195, 289] width 286 height 15
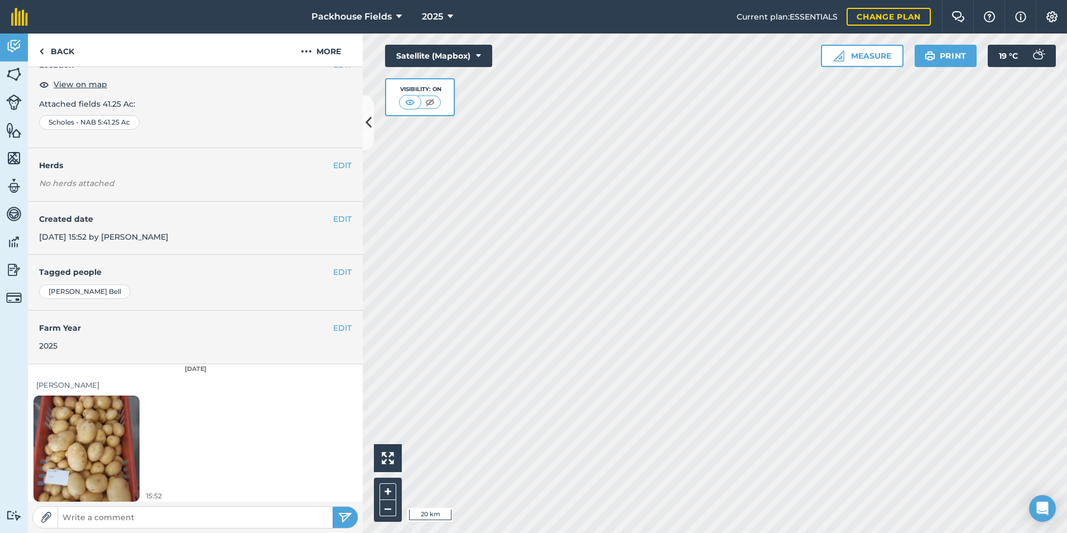
scroll to position [63, 0]
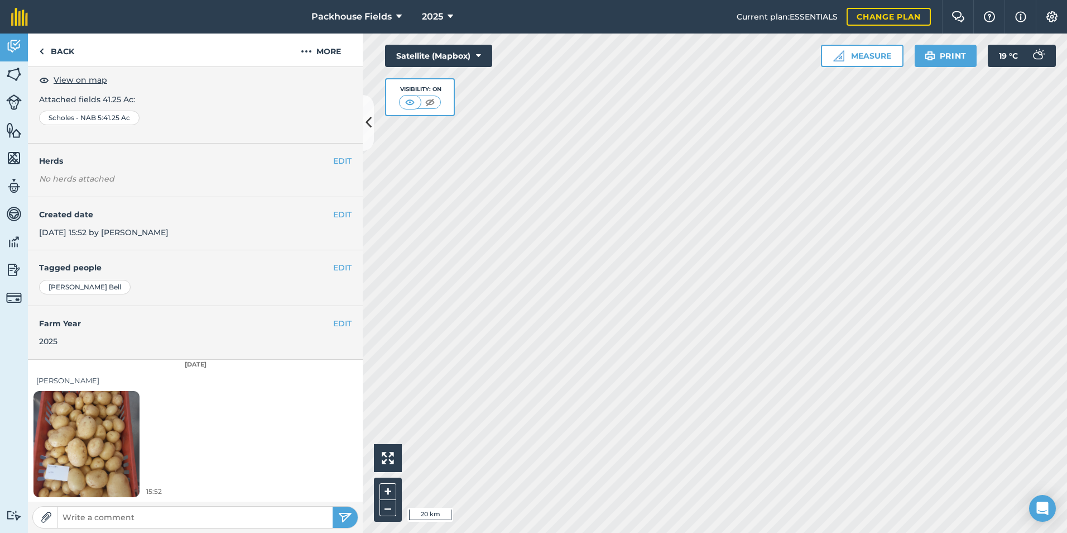
click at [83, 423] on img at bounding box center [86, 443] width 106 height 141
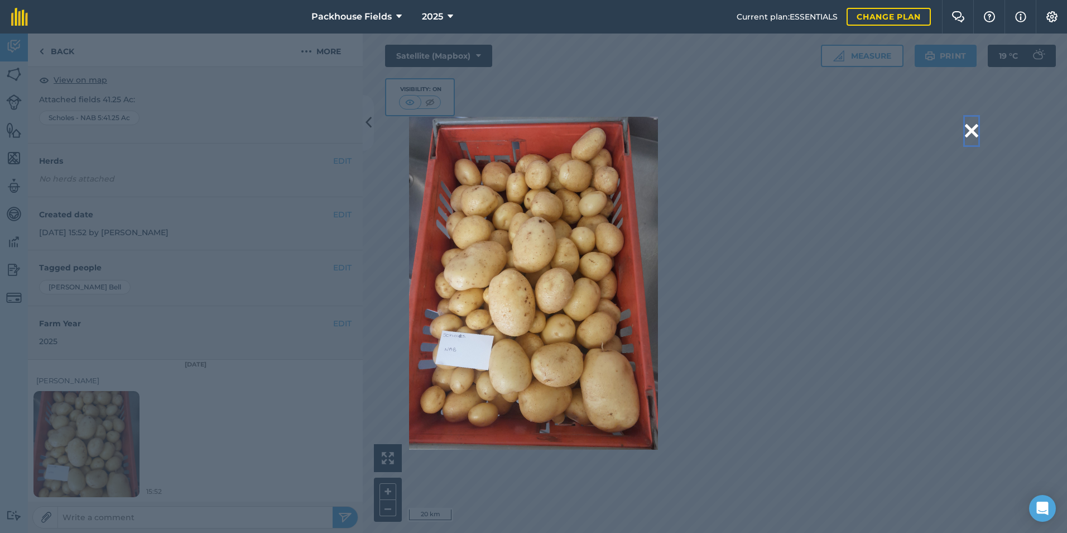
click at [976, 128] on button at bounding box center [971, 131] width 13 height 28
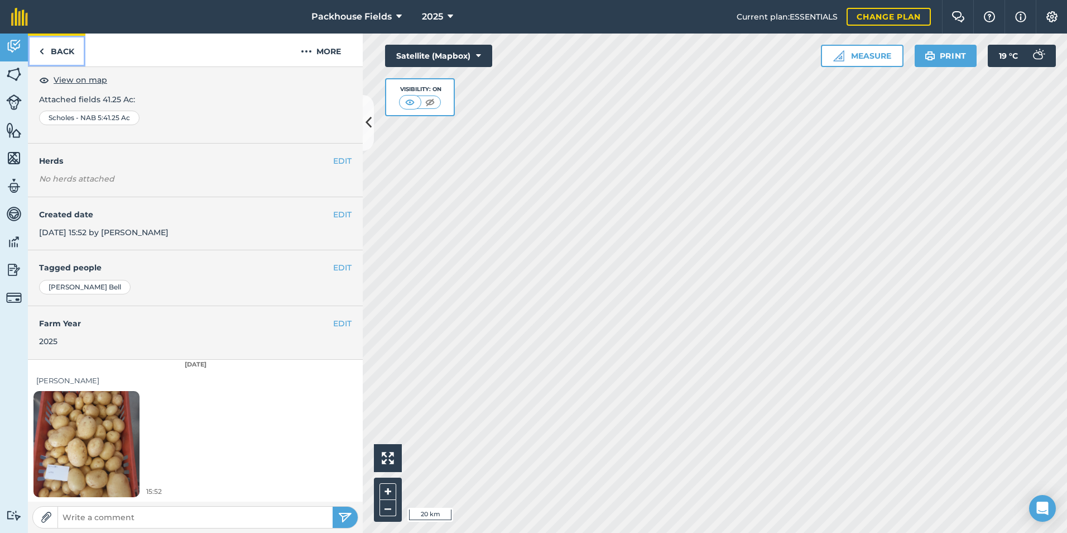
click at [46, 51] on link "Back" at bounding box center [56, 49] width 57 height 33
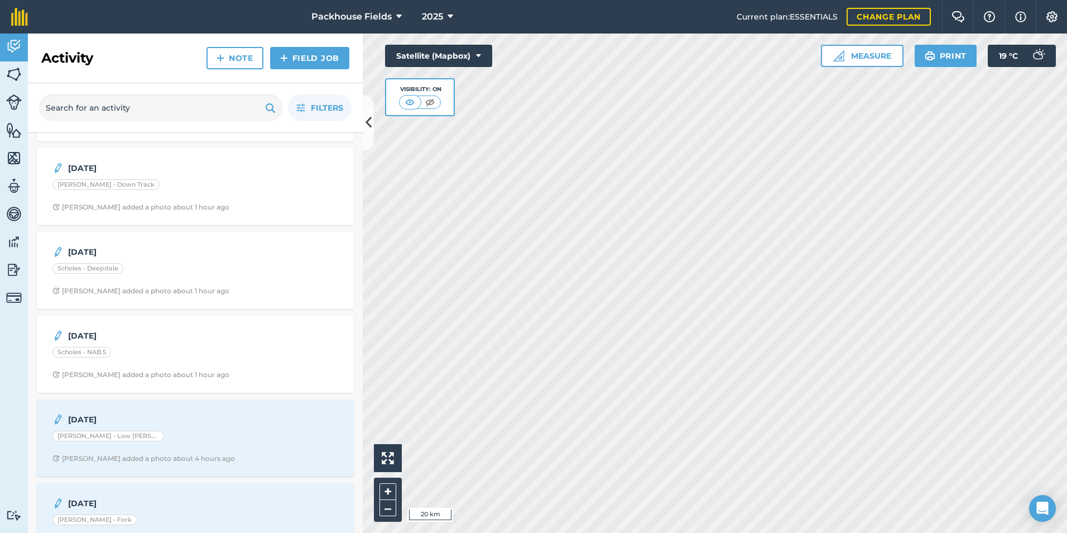
scroll to position [782, 0]
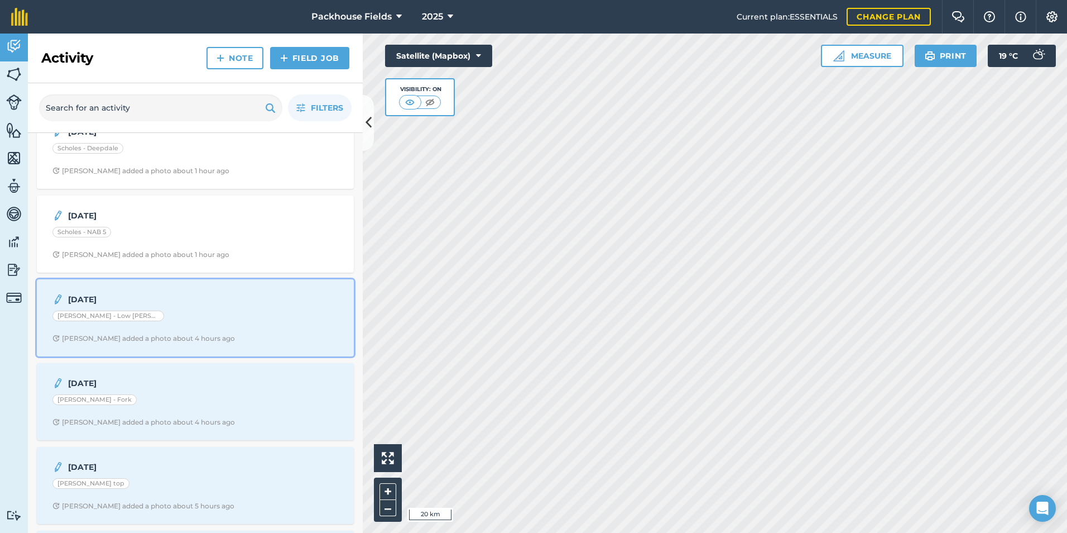
click at [153, 328] on div "[DATE] [PERSON_NAME] - Low [PERSON_NAME] added a photo about 4 hours ago" at bounding box center [196, 318] width 304 height 64
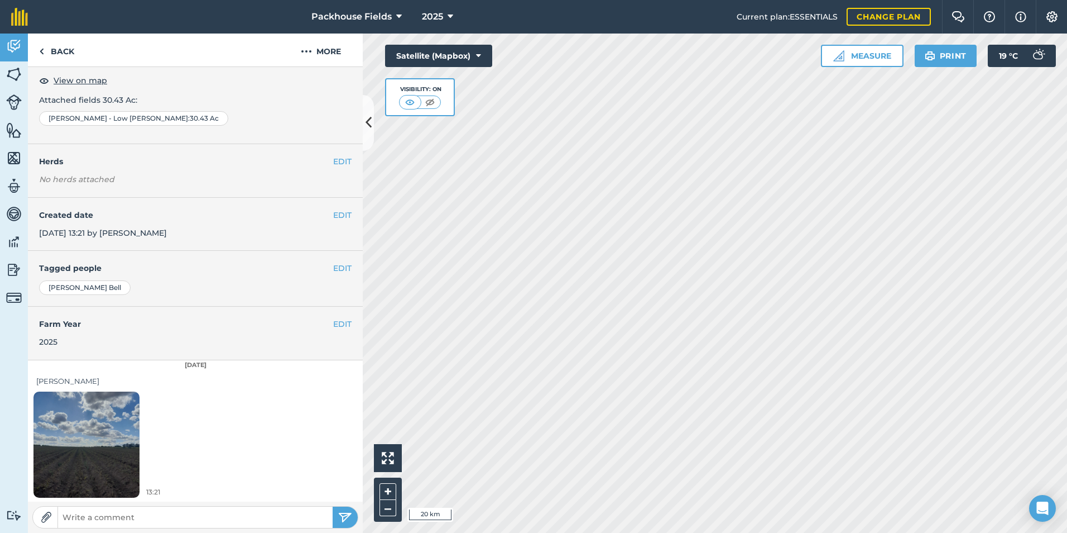
scroll to position [63, 0]
click at [79, 447] on img at bounding box center [86, 443] width 106 height 141
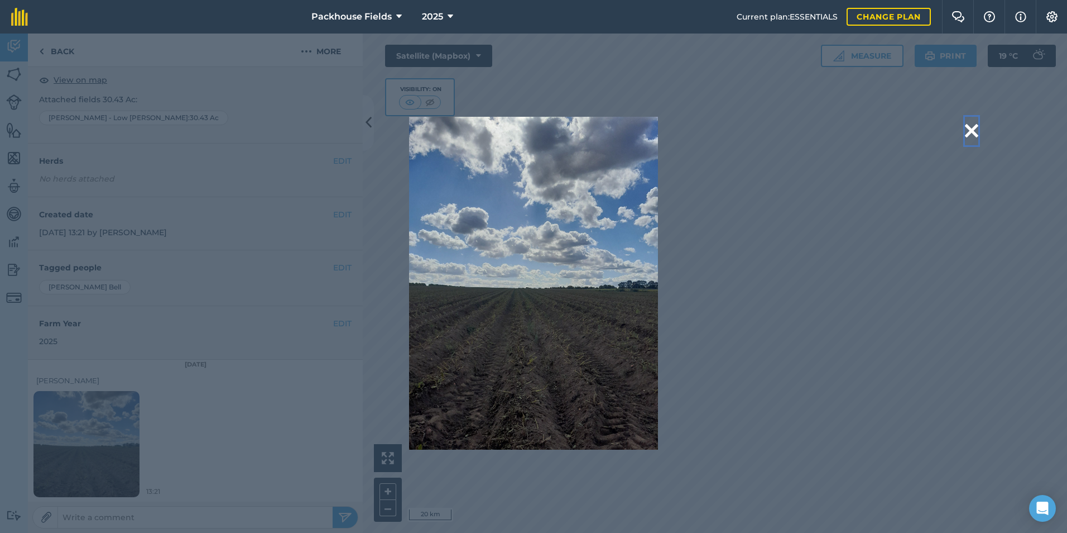
click at [973, 128] on button at bounding box center [971, 131] width 13 height 28
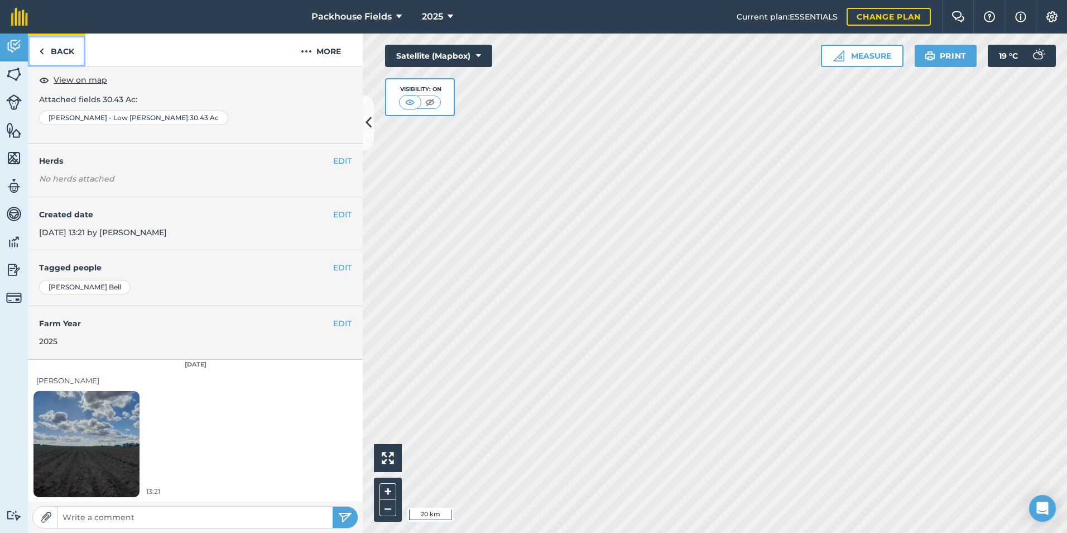
click at [61, 54] on link "Back" at bounding box center [56, 49] width 57 height 33
